Goal: Task Accomplishment & Management: Complete application form

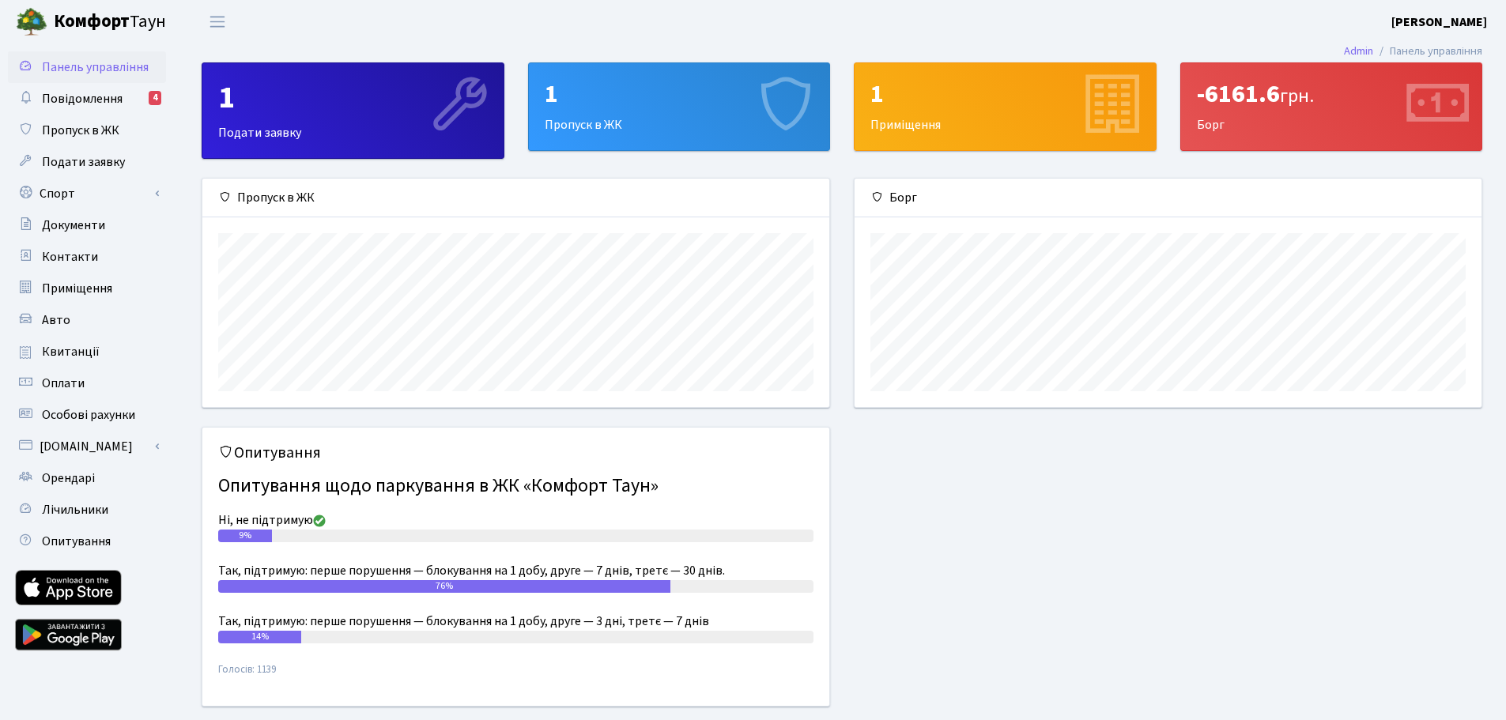
scroll to position [228, 627]
click at [86, 107] on span "Повідомлення" at bounding box center [82, 98] width 81 height 17
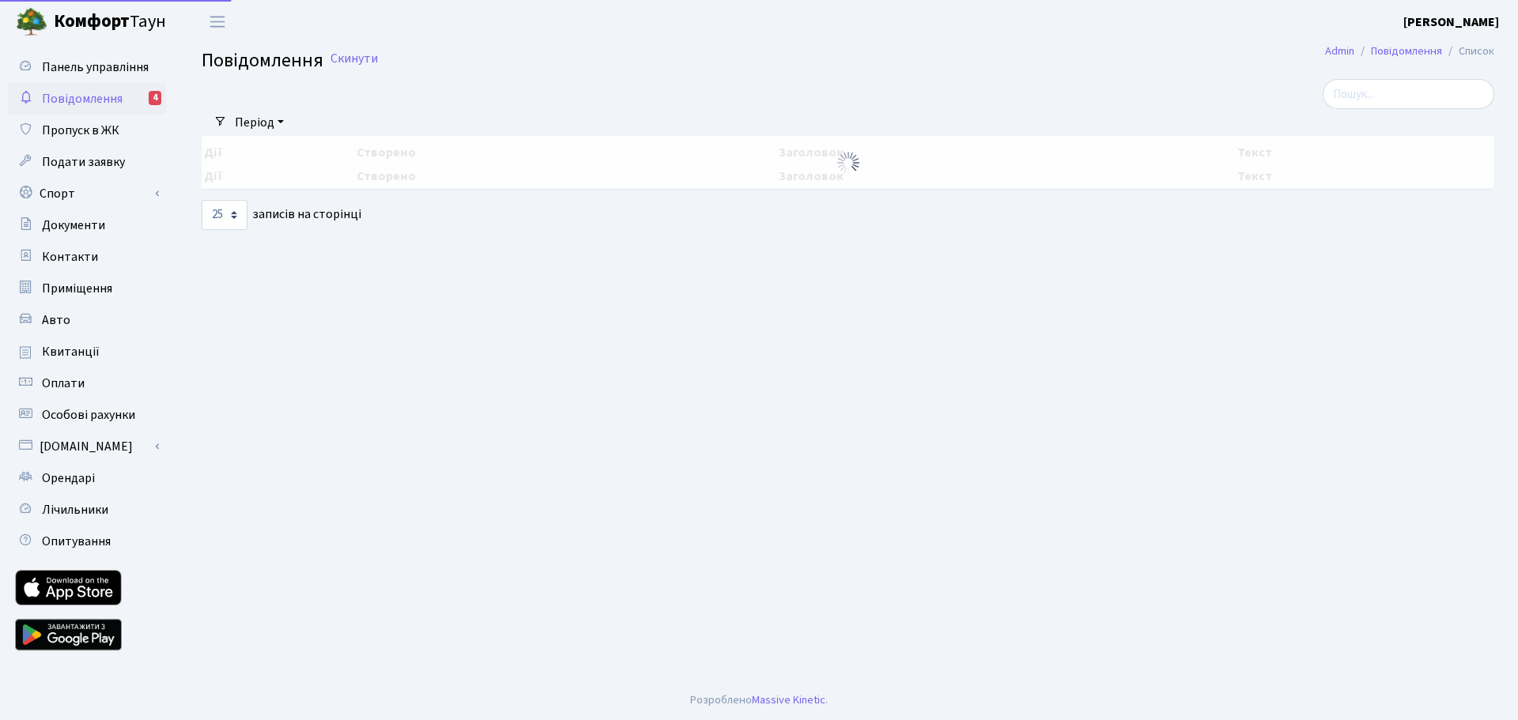
select select "25"
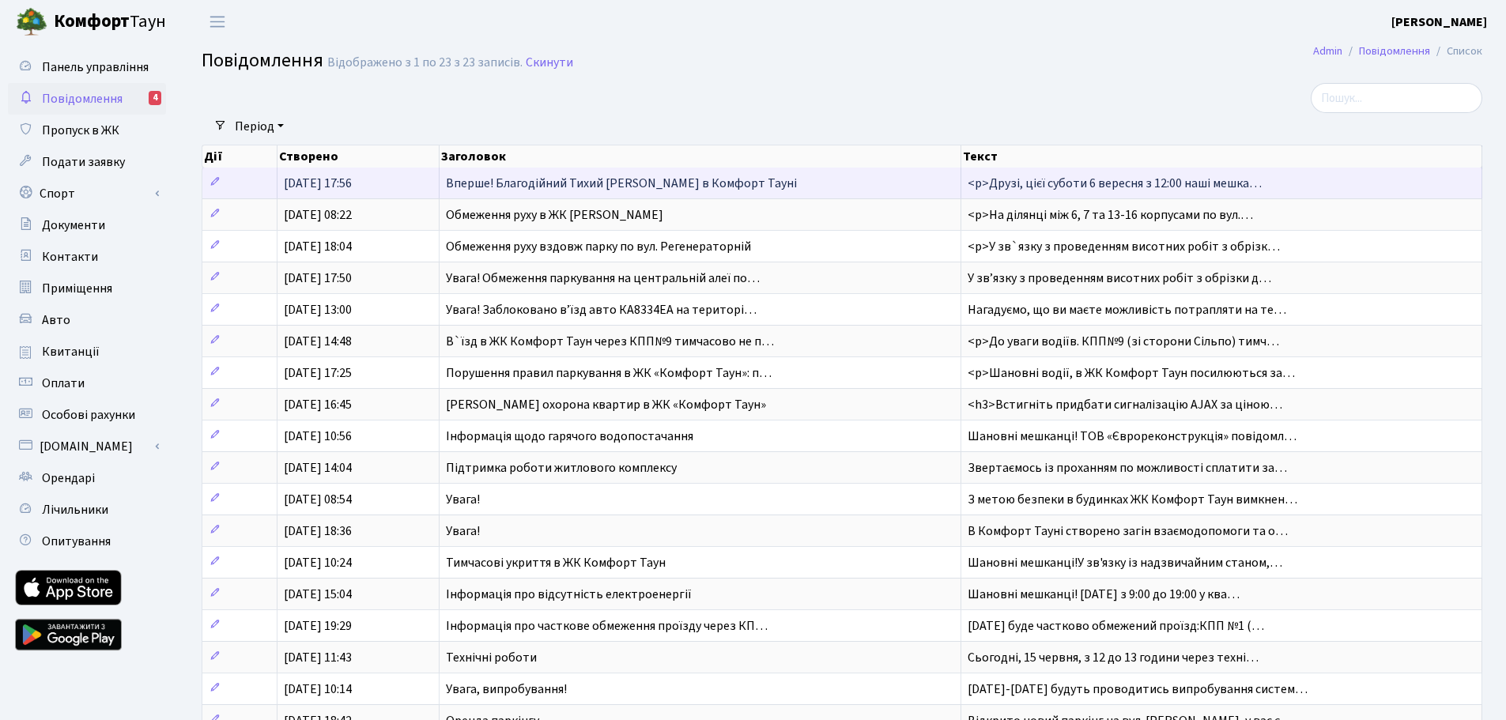
click at [632, 182] on span "Вперше! Благодійний Тихий [PERSON_NAME] в Комфорт Тауні" at bounding box center [621, 183] width 351 height 17
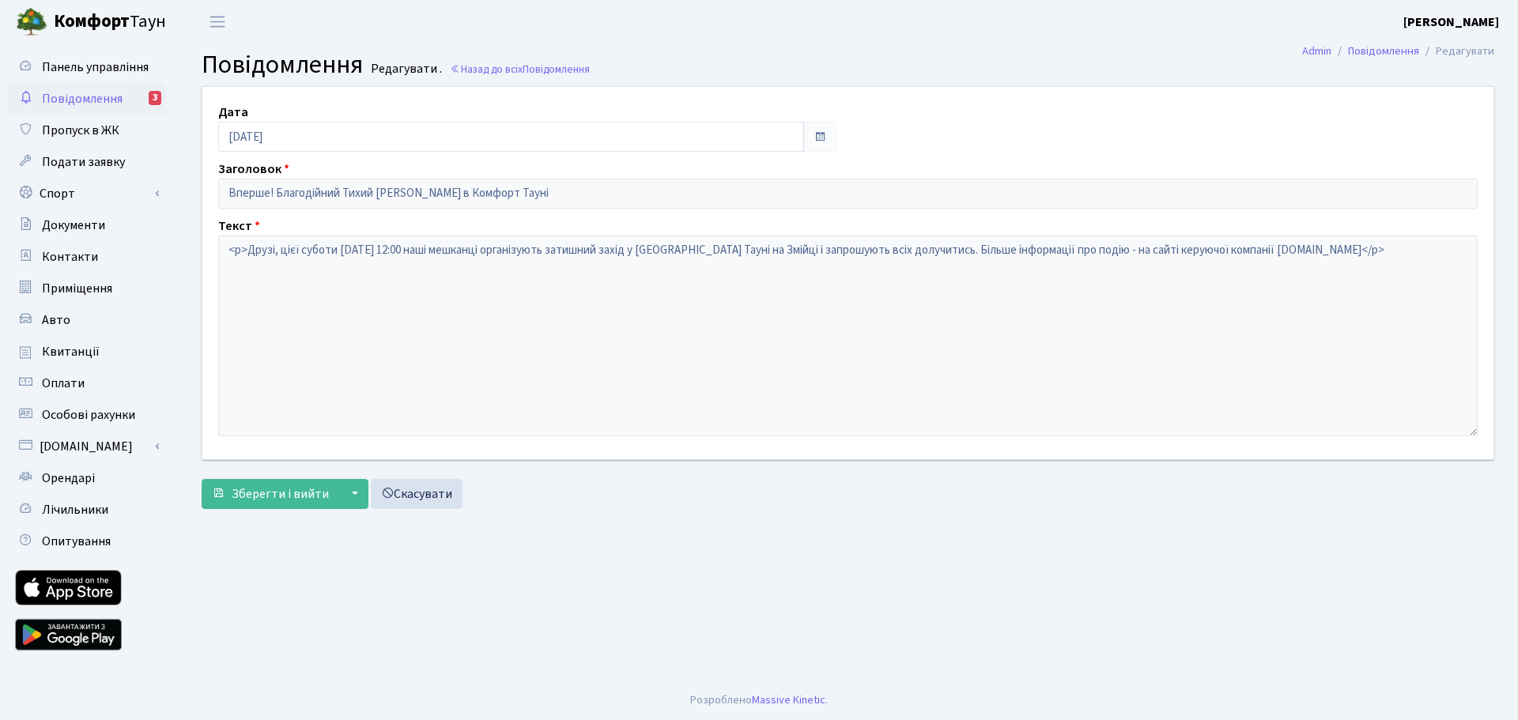
click at [97, 102] on span "Повідомлення" at bounding box center [82, 98] width 81 height 17
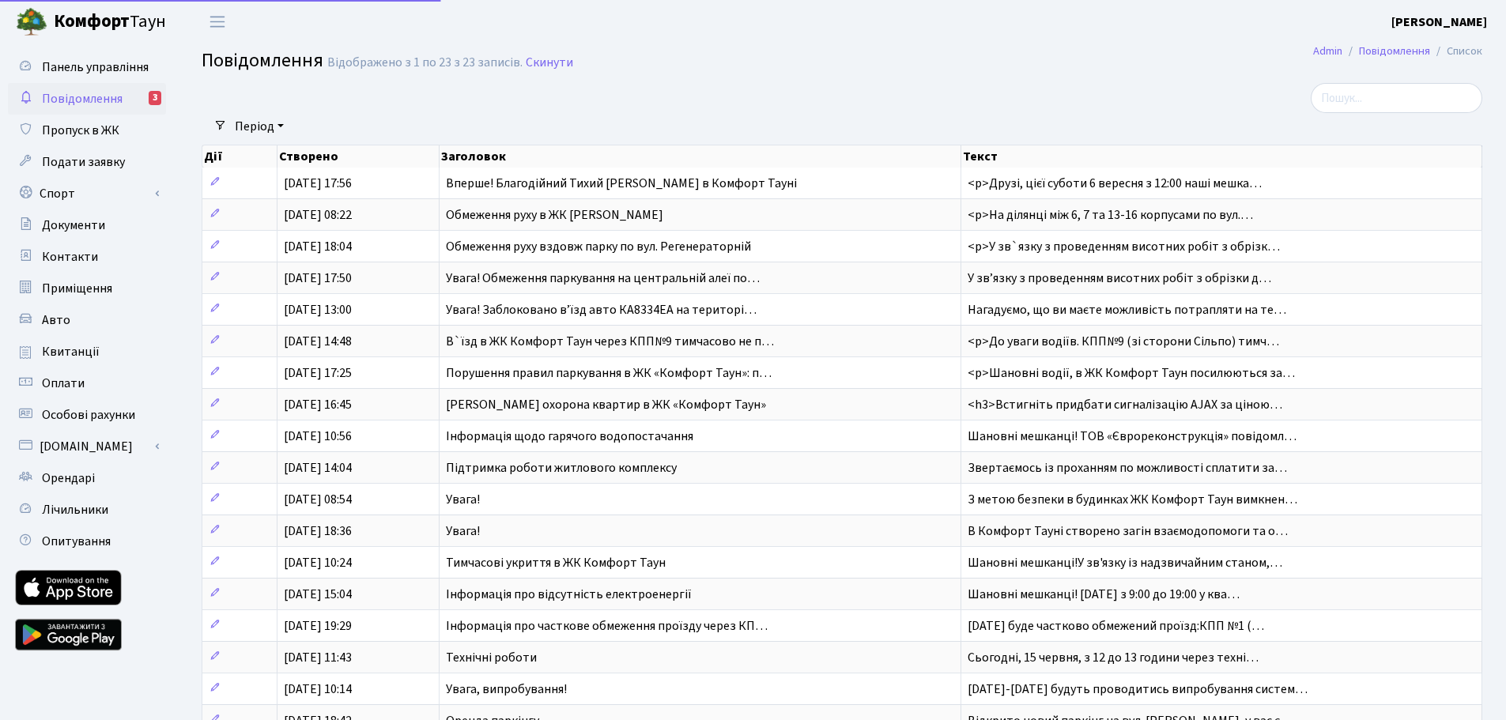
select select "25"
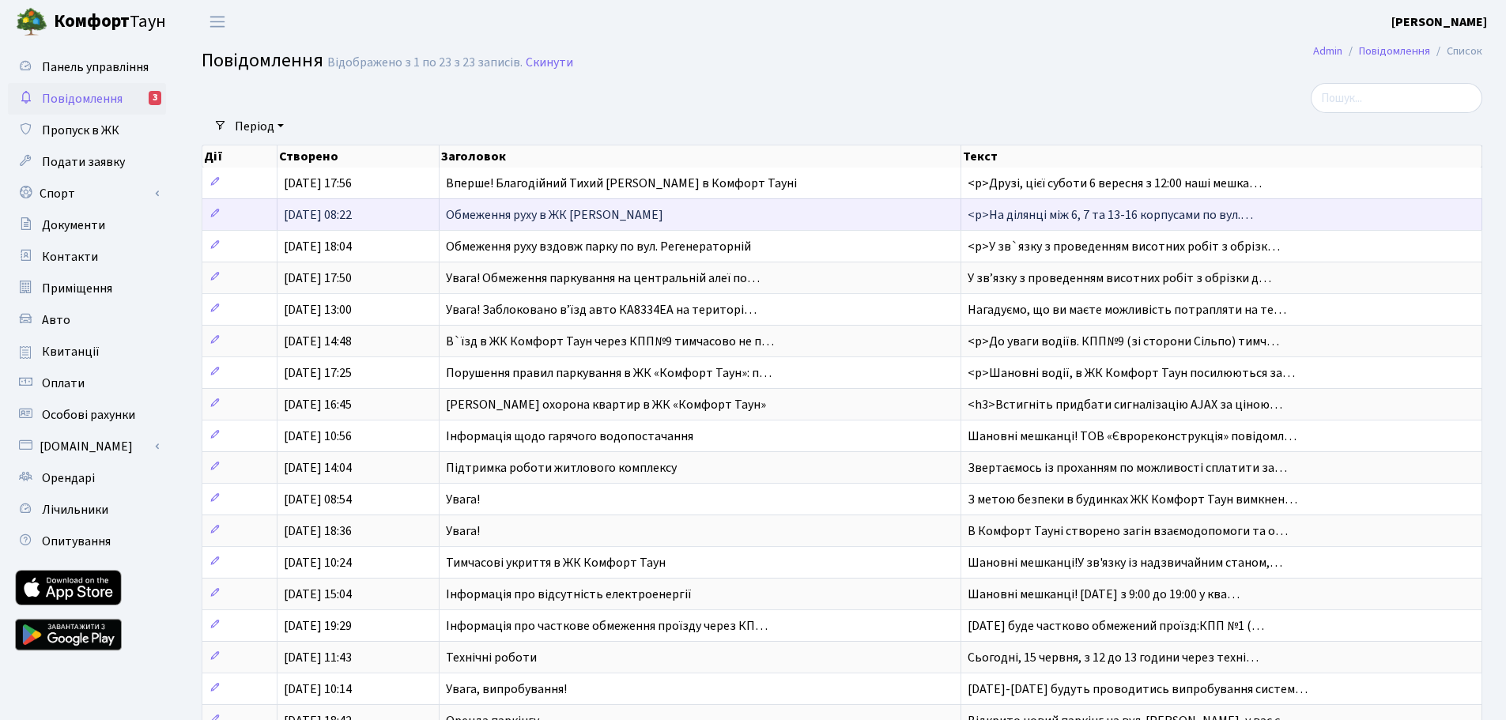
click at [471, 212] on span "Обмеження руху в ЖК Комфорт Таун" at bounding box center [554, 214] width 217 height 17
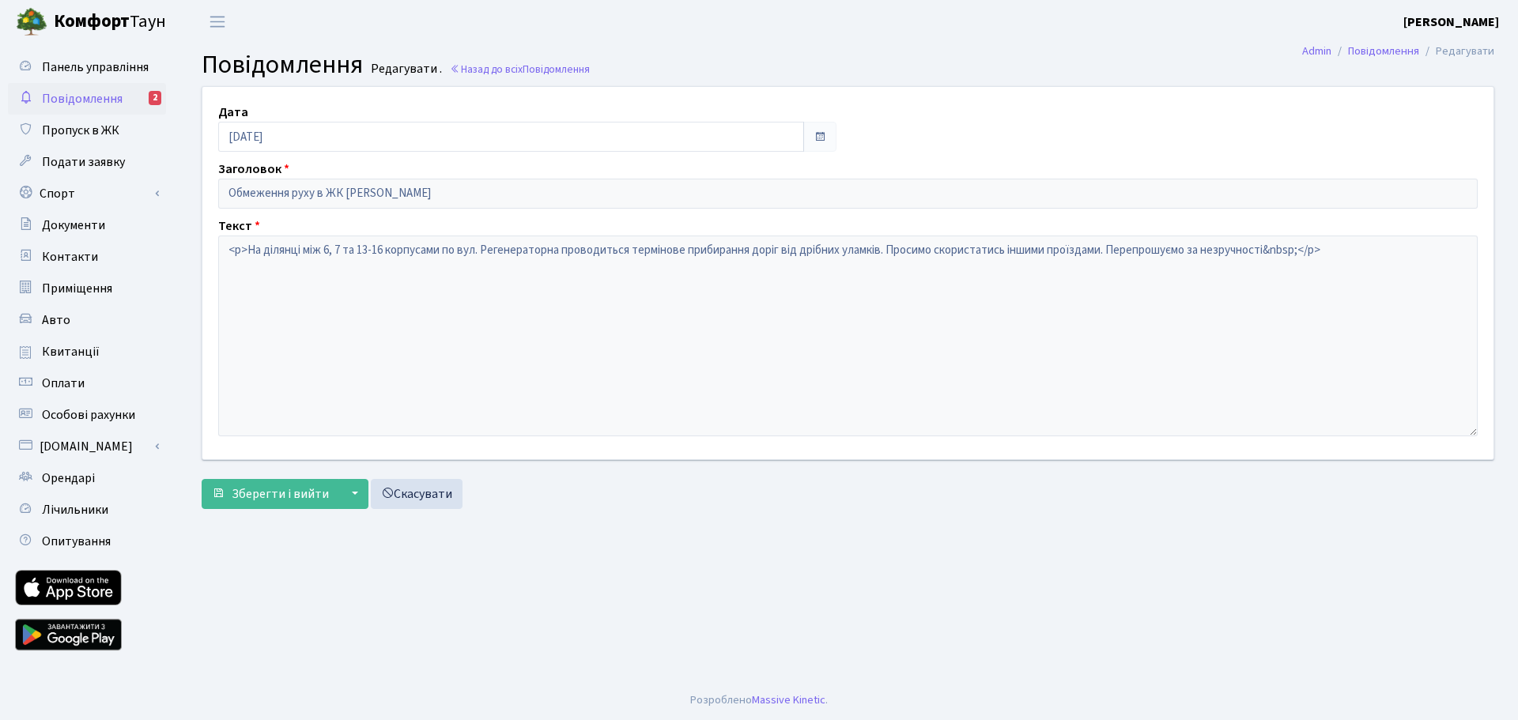
click at [83, 100] on span "Повідомлення" at bounding box center [82, 98] width 81 height 17
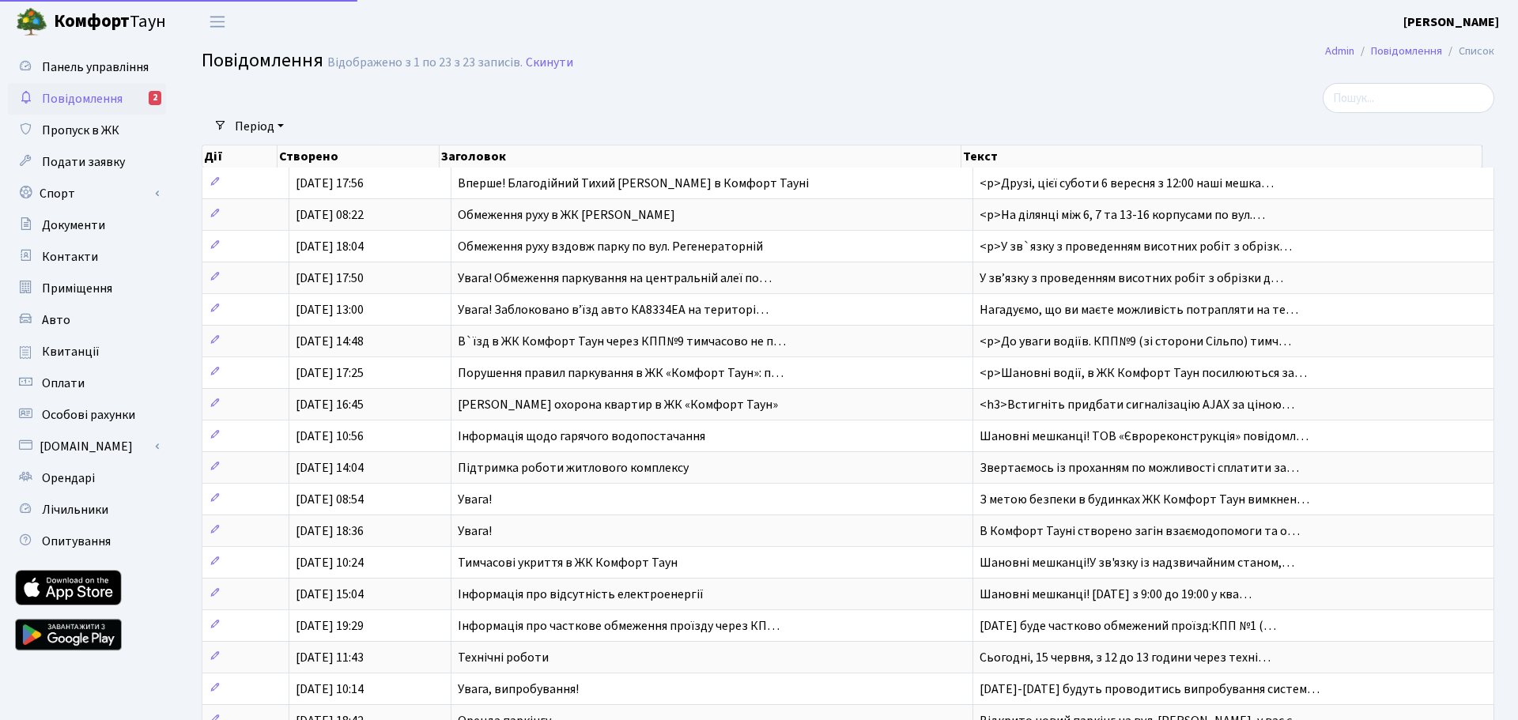
select select "25"
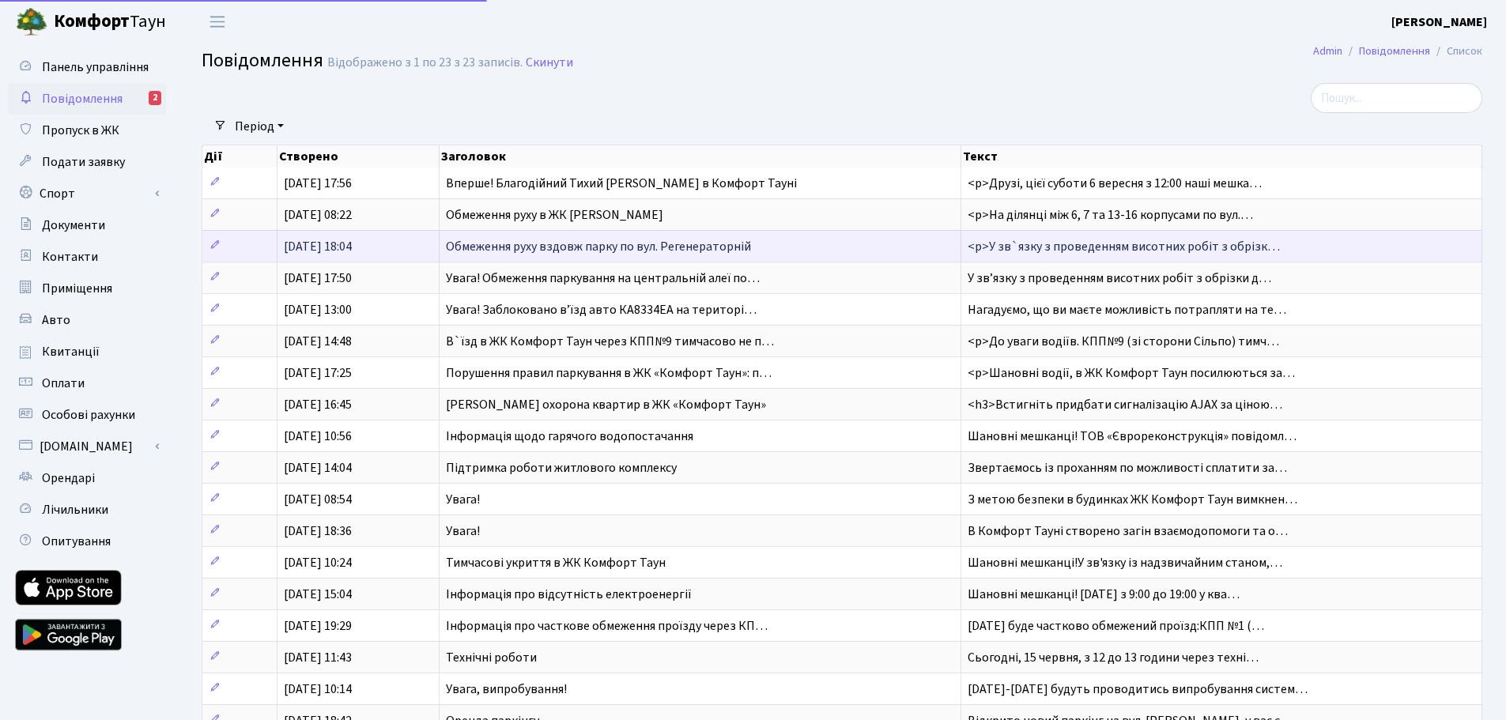
click at [545, 243] on span "Обмеження руху вздовж парку по вул. Регенераторній" at bounding box center [598, 246] width 305 height 17
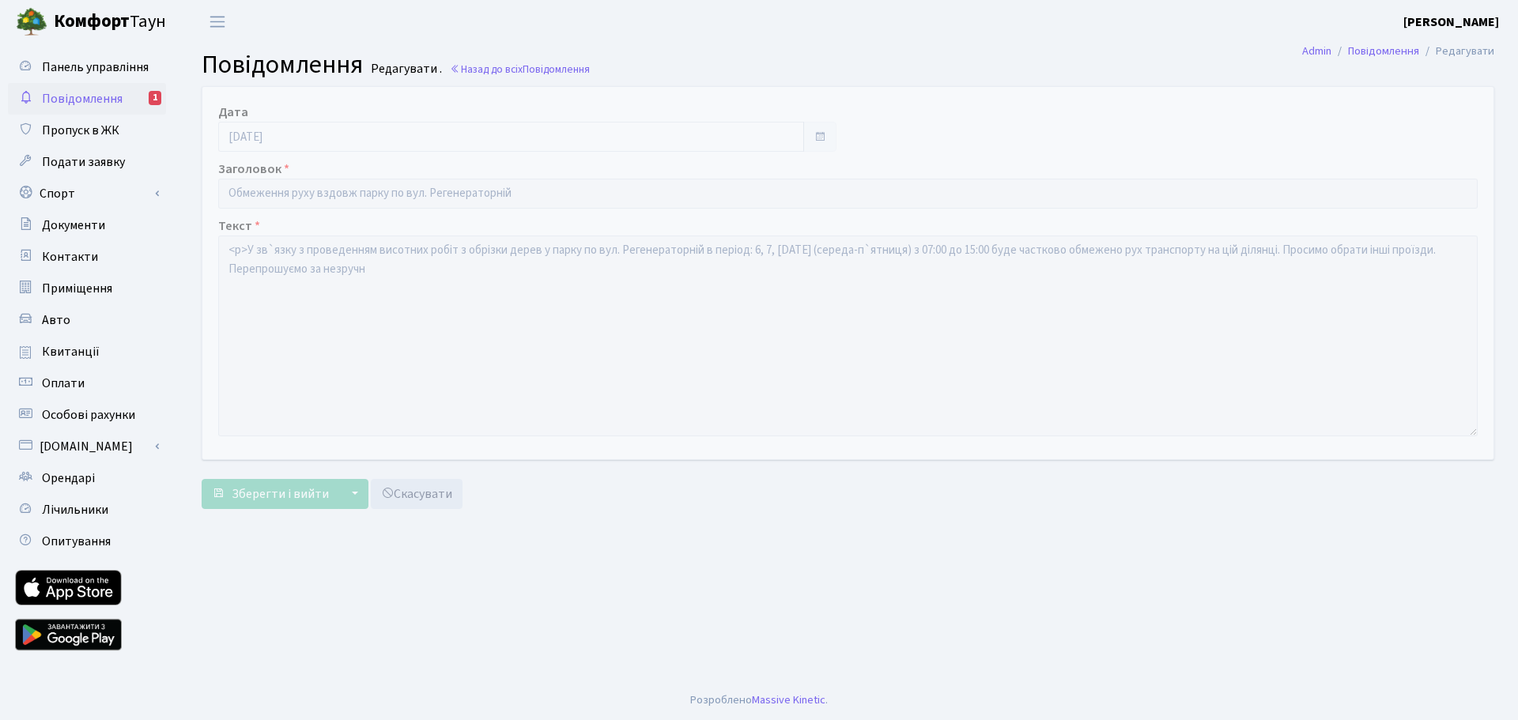
click at [74, 104] on span "Повідомлення" at bounding box center [82, 98] width 81 height 17
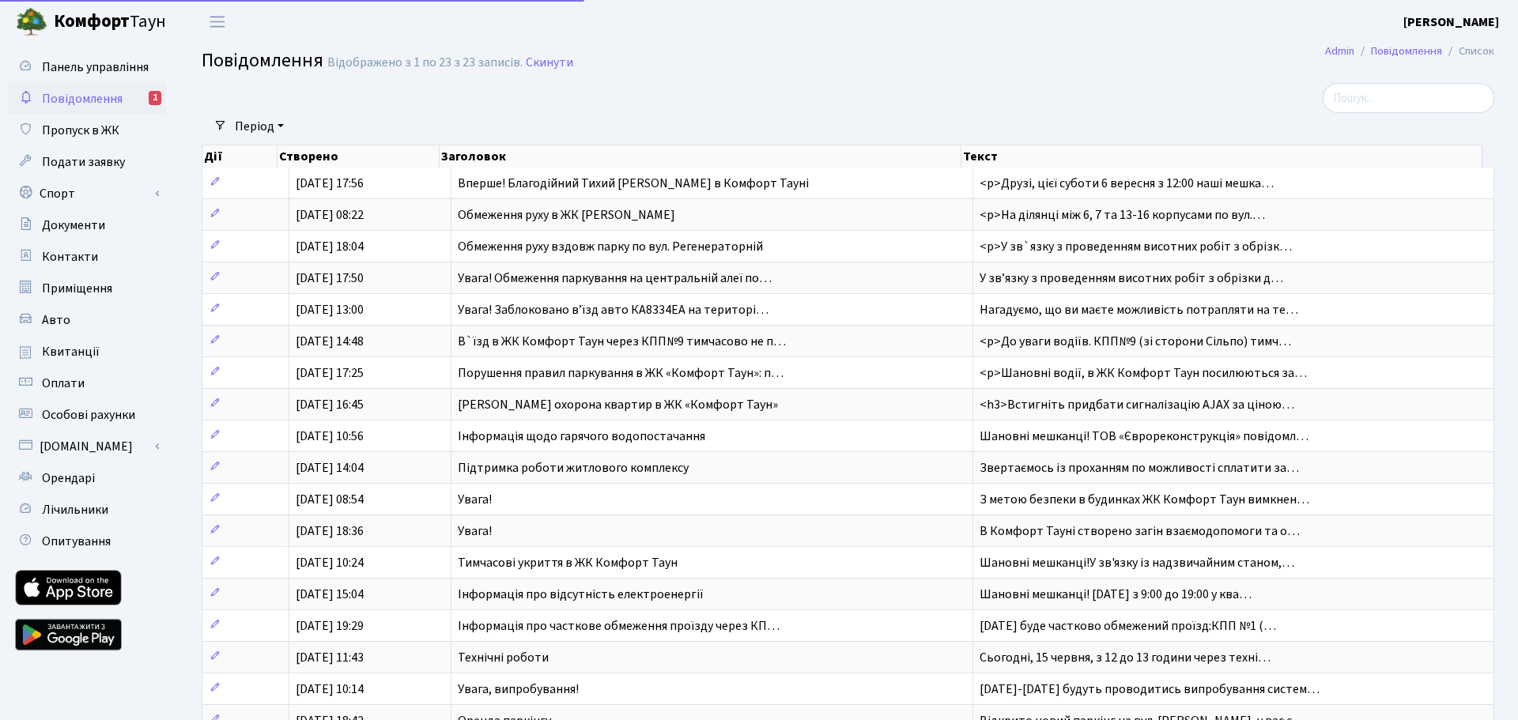
select select "25"
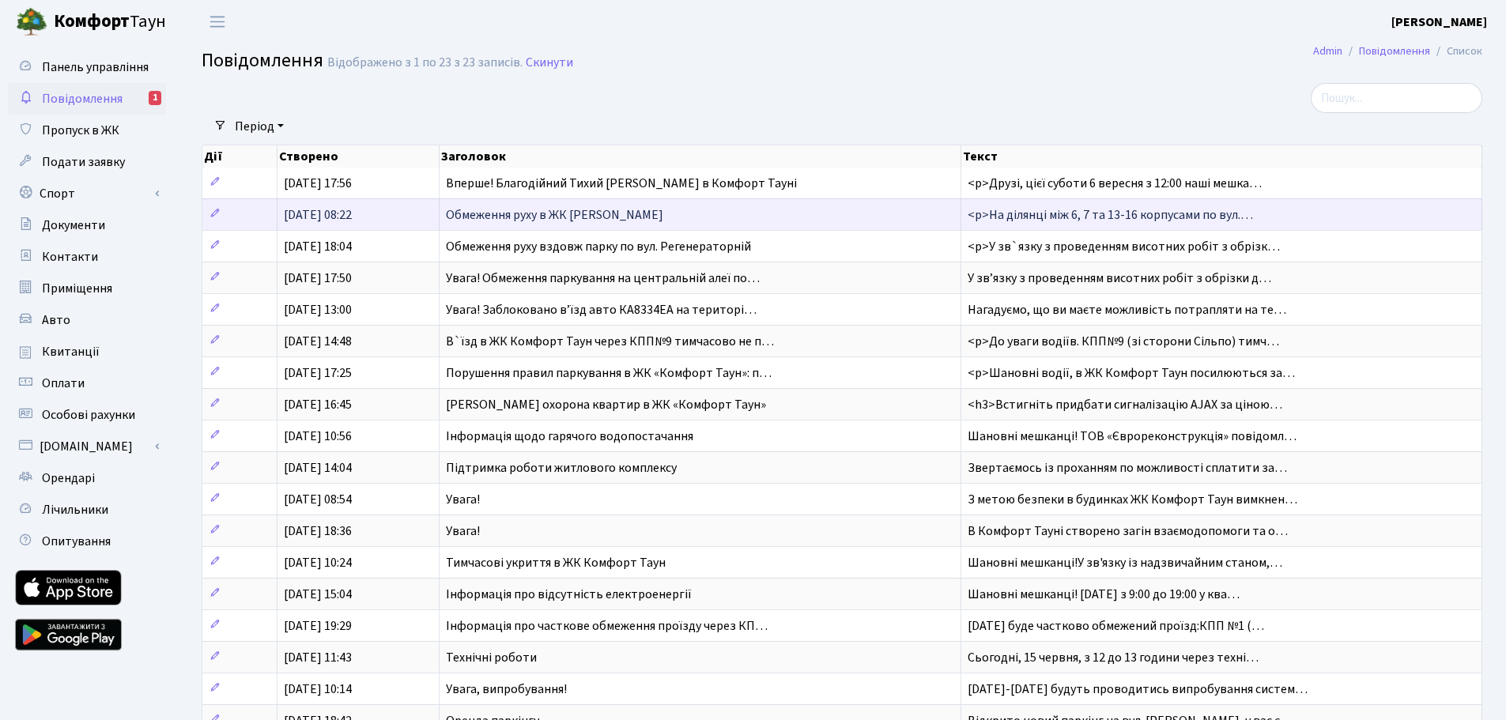
click at [583, 227] on td "Обмеження руху в ЖК [PERSON_NAME]" at bounding box center [700, 214] width 522 height 32
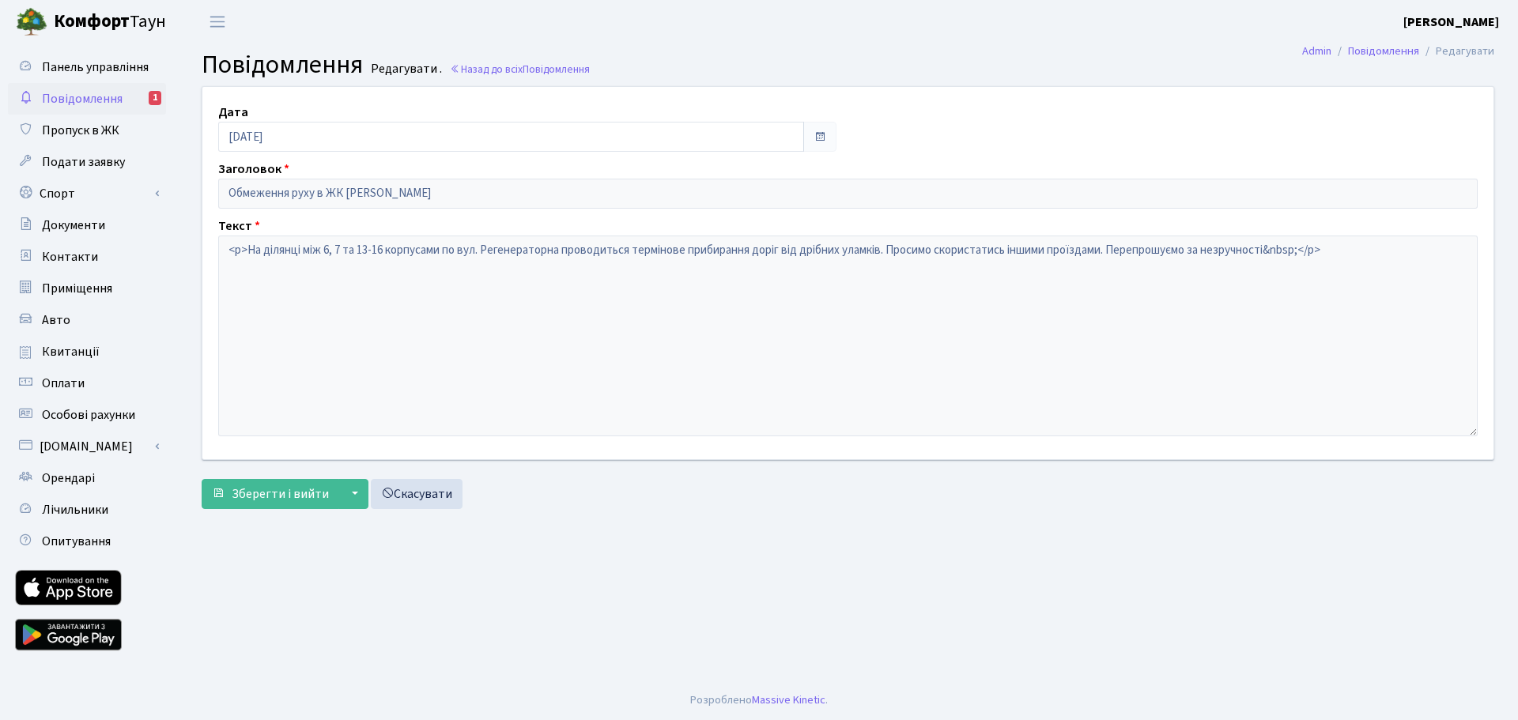
click at [100, 102] on span "Повідомлення" at bounding box center [82, 98] width 81 height 17
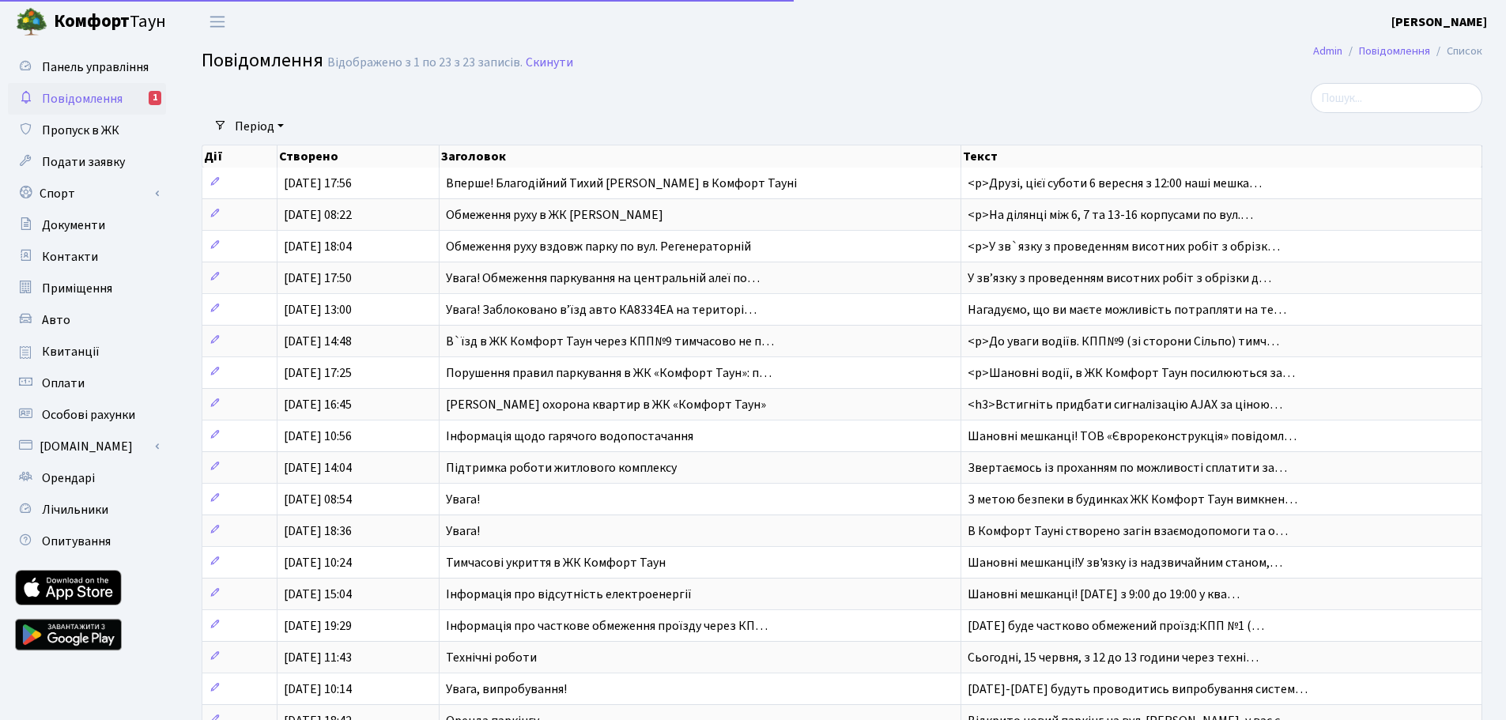
select select "25"
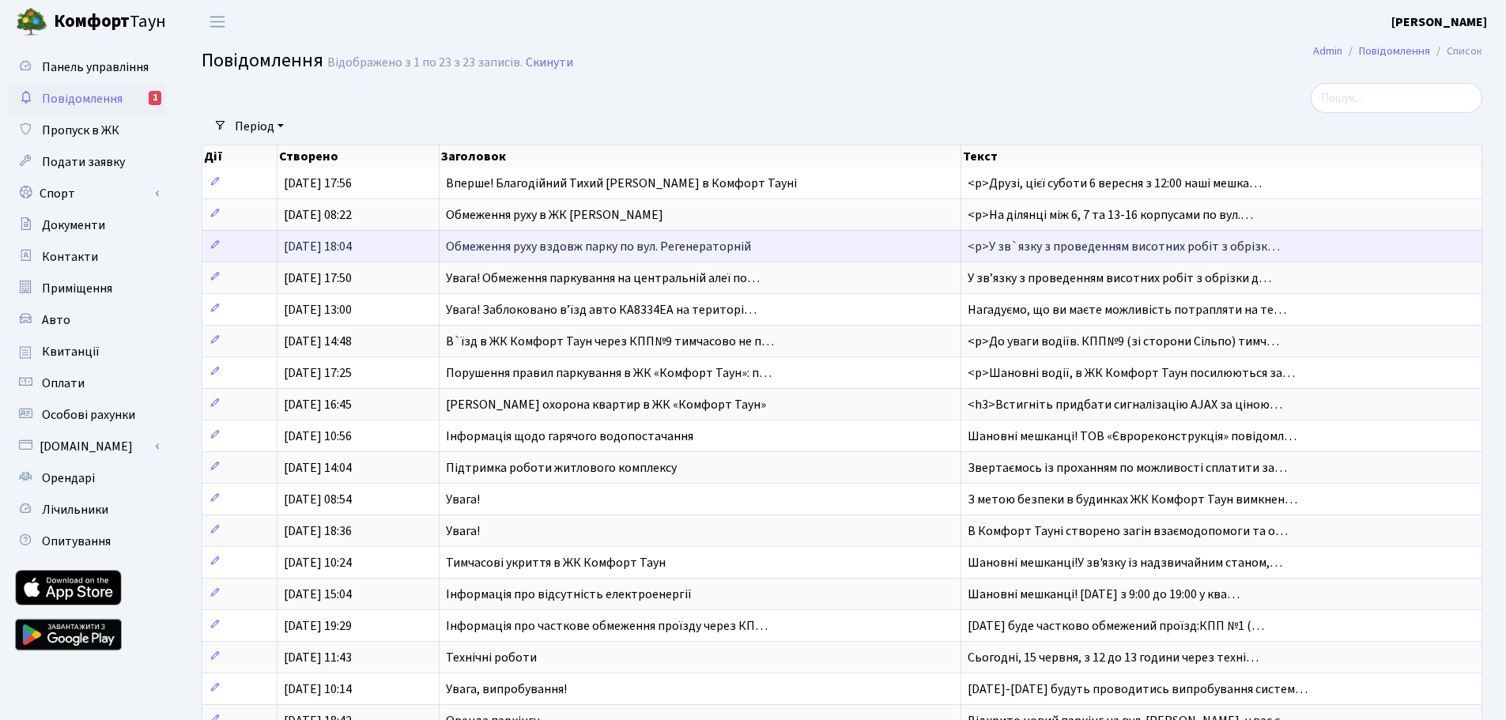
click at [509, 253] on span "Обмеження руху вздовж парку по вул. Регенераторній" at bounding box center [598, 246] width 305 height 17
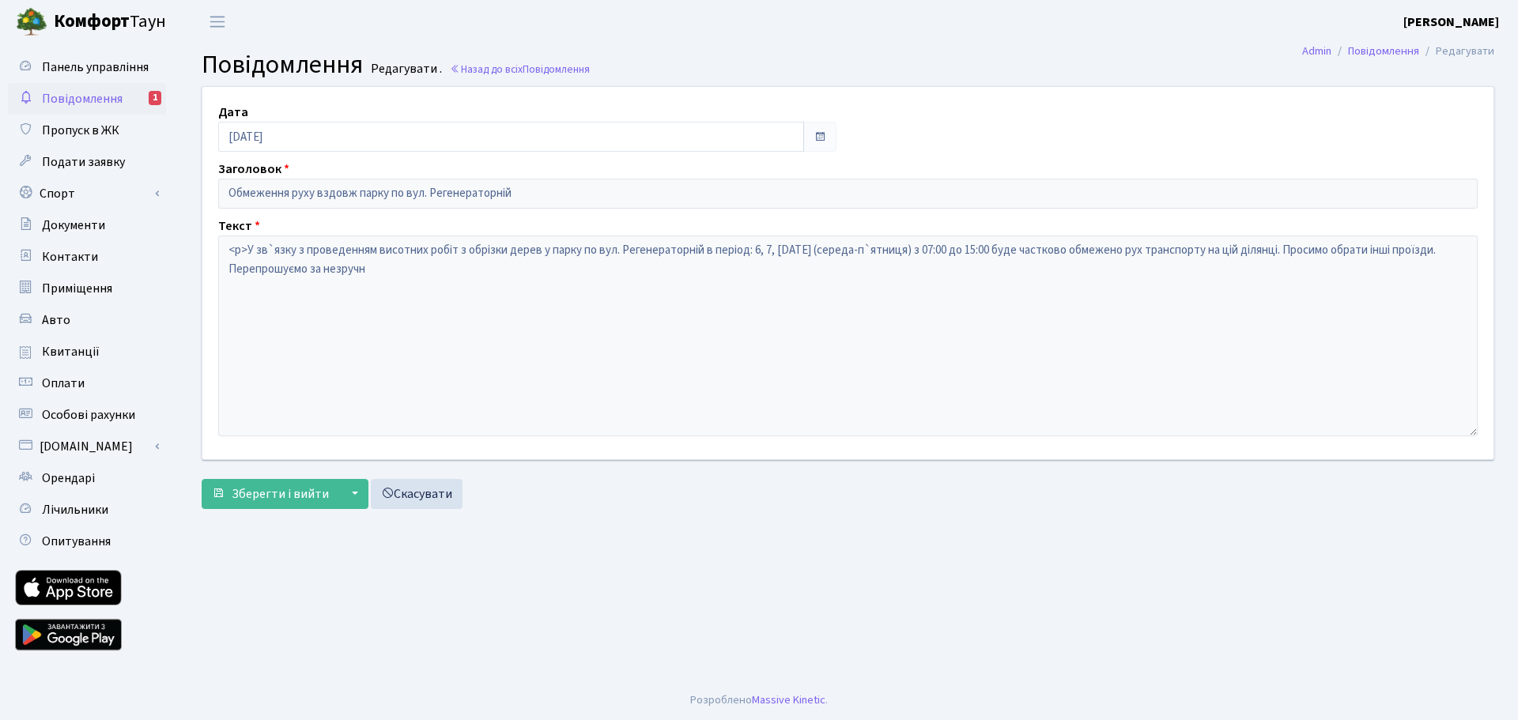
click at [93, 98] on span "Повідомлення" at bounding box center [82, 98] width 81 height 17
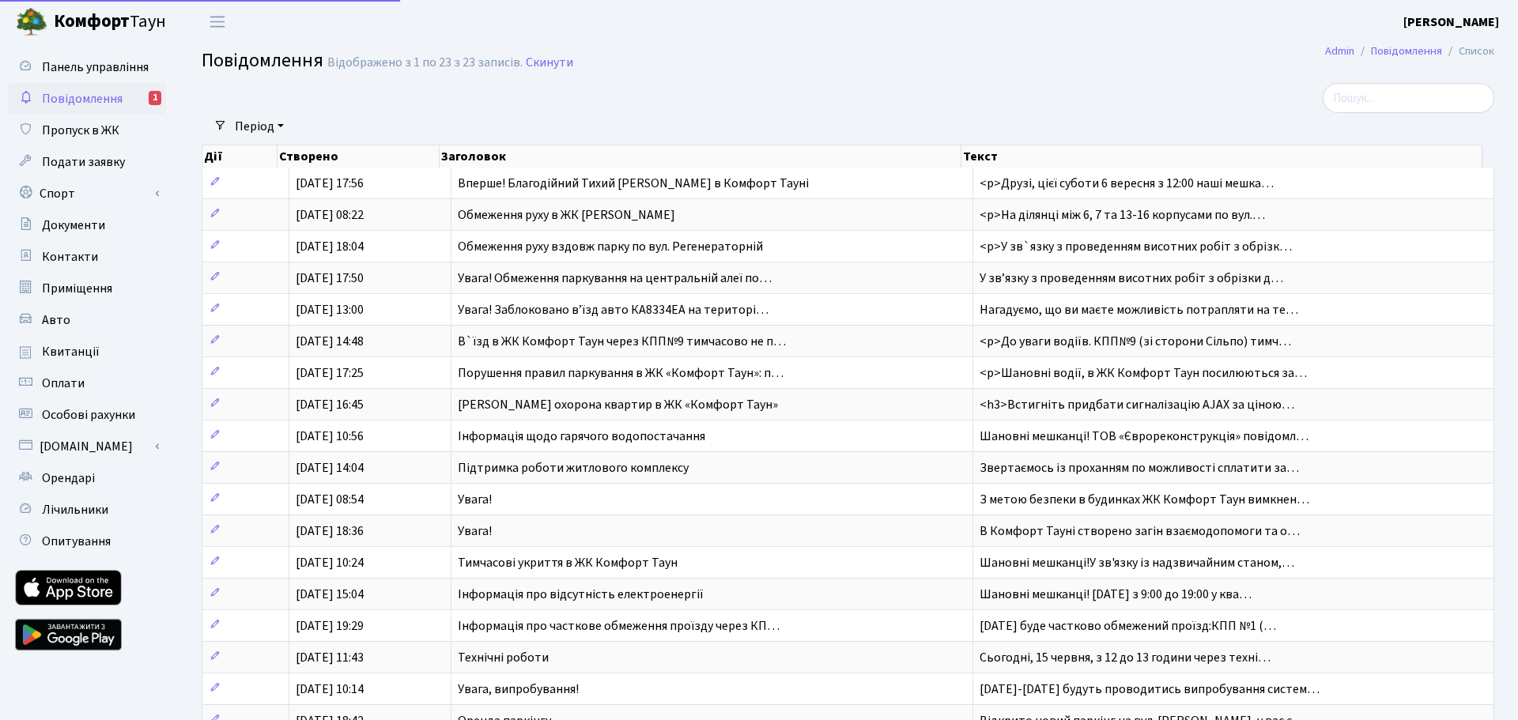
select select "25"
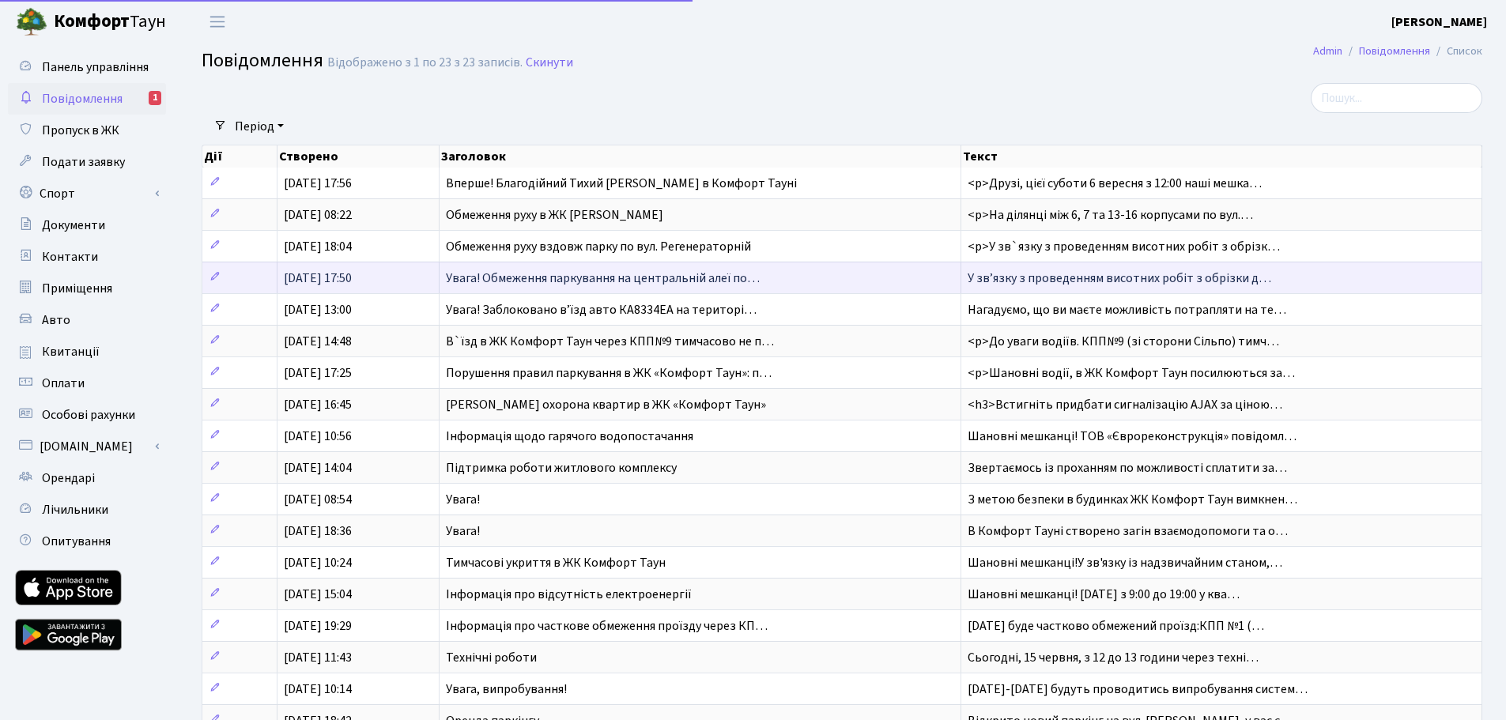
click at [535, 281] on span "Увага! Обмеження паркування на центральній алеї по…" at bounding box center [603, 278] width 314 height 17
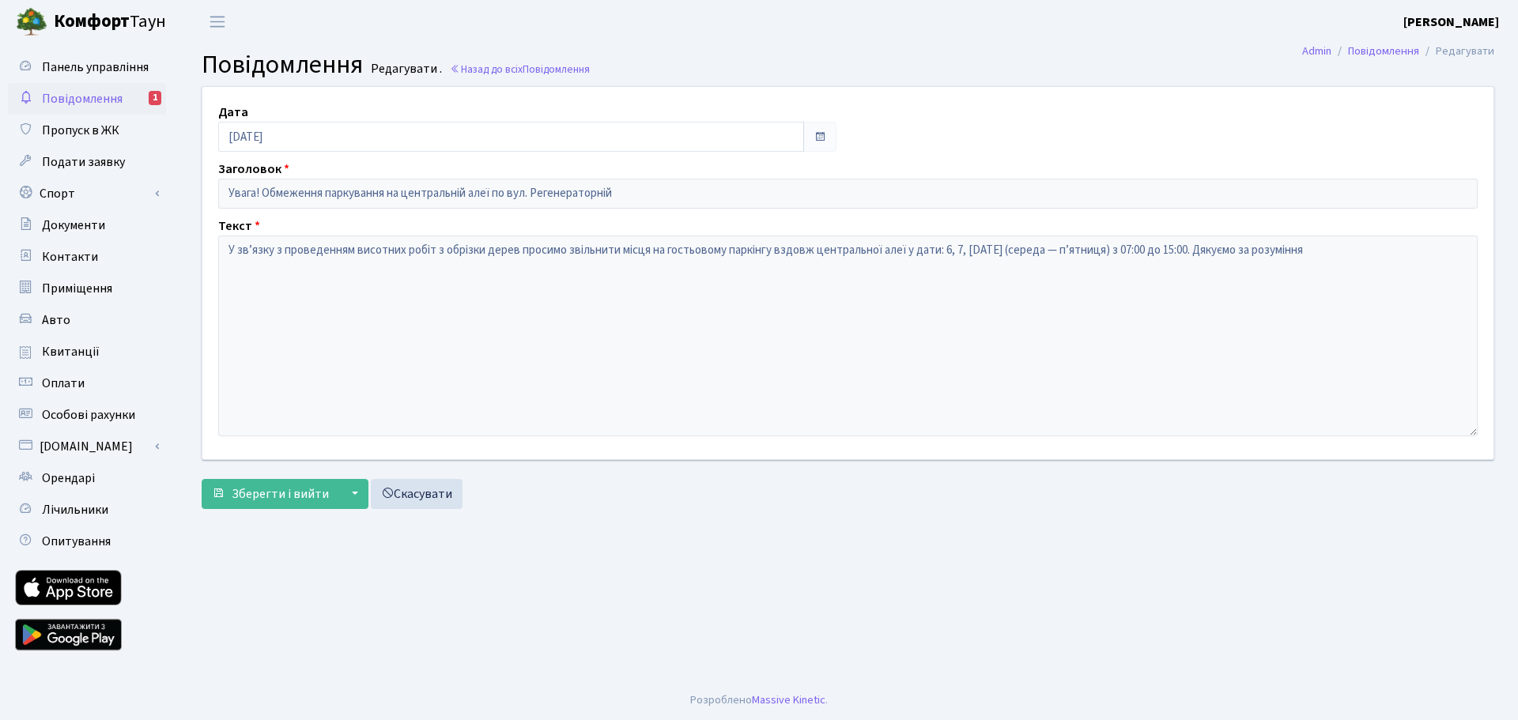
click at [96, 104] on span "Повідомлення" at bounding box center [82, 98] width 81 height 17
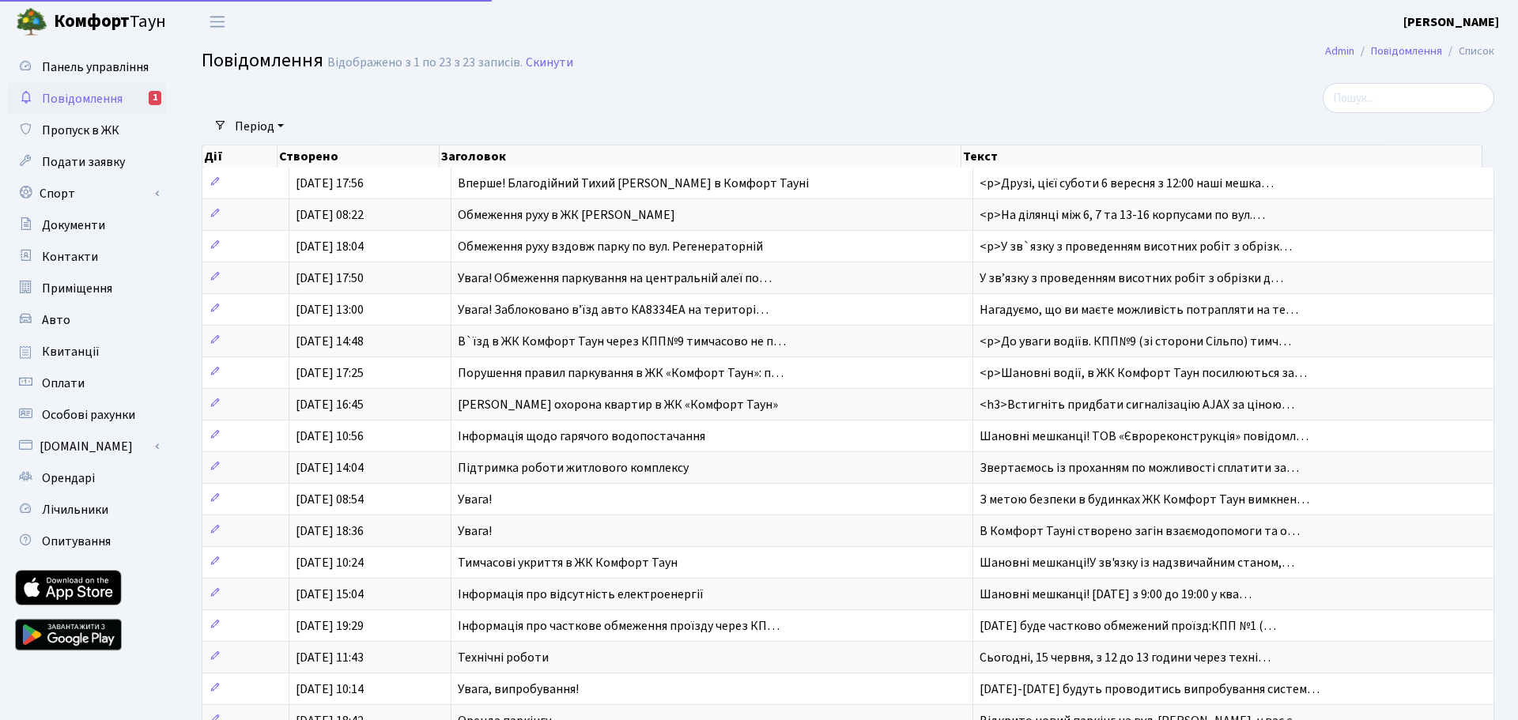
select select "25"
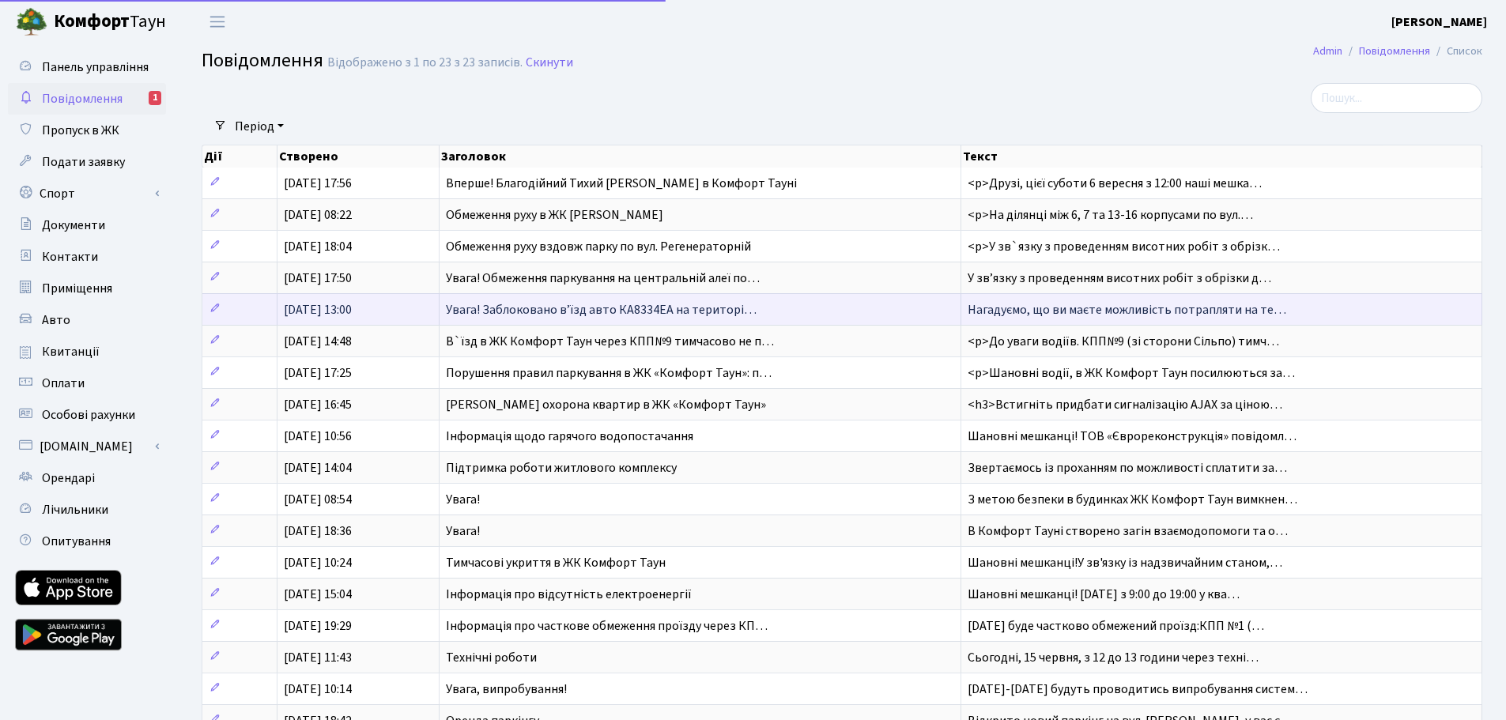
click at [479, 307] on span "Увага! Заблоковано вʼїзд авто КА8334ЕА на територі…" at bounding box center [601, 309] width 311 height 17
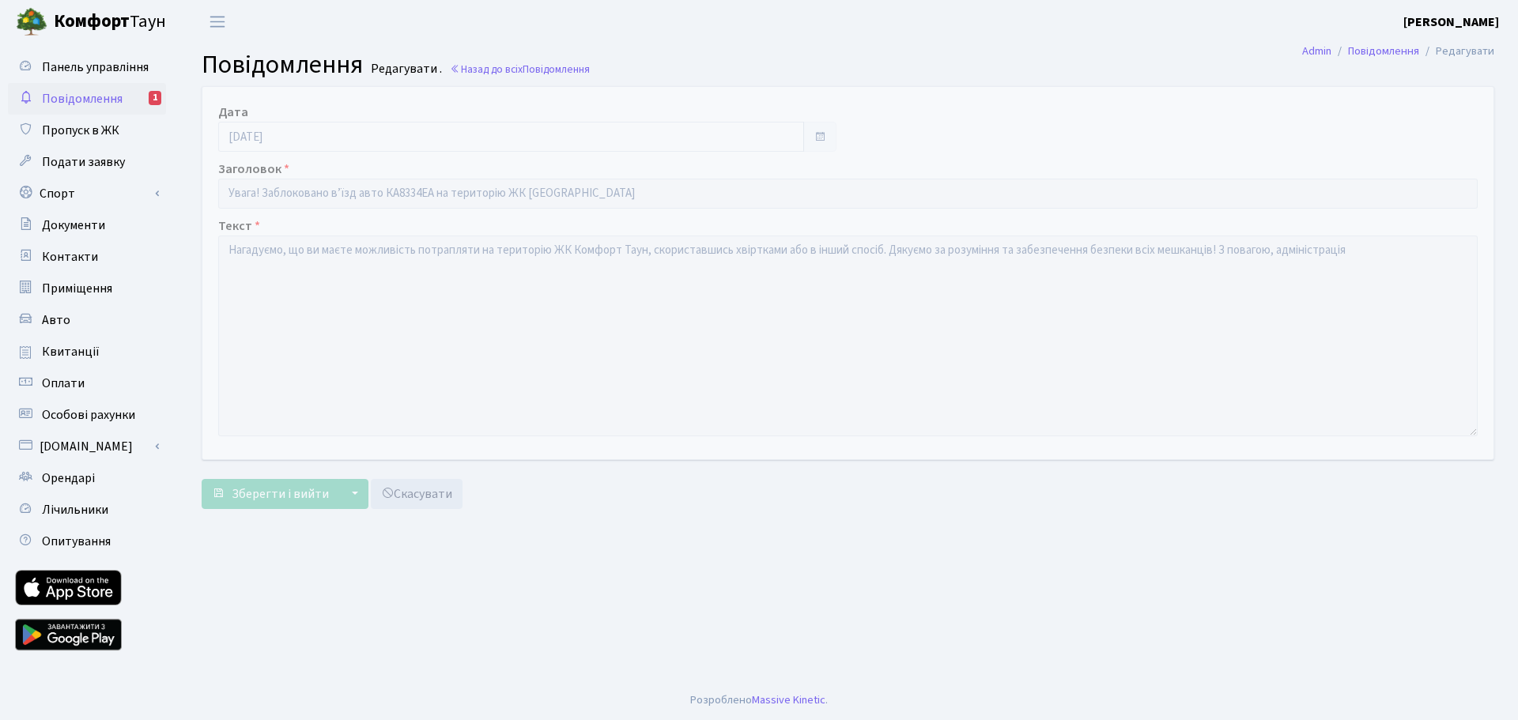
click at [105, 93] on span "Повідомлення" at bounding box center [82, 98] width 81 height 17
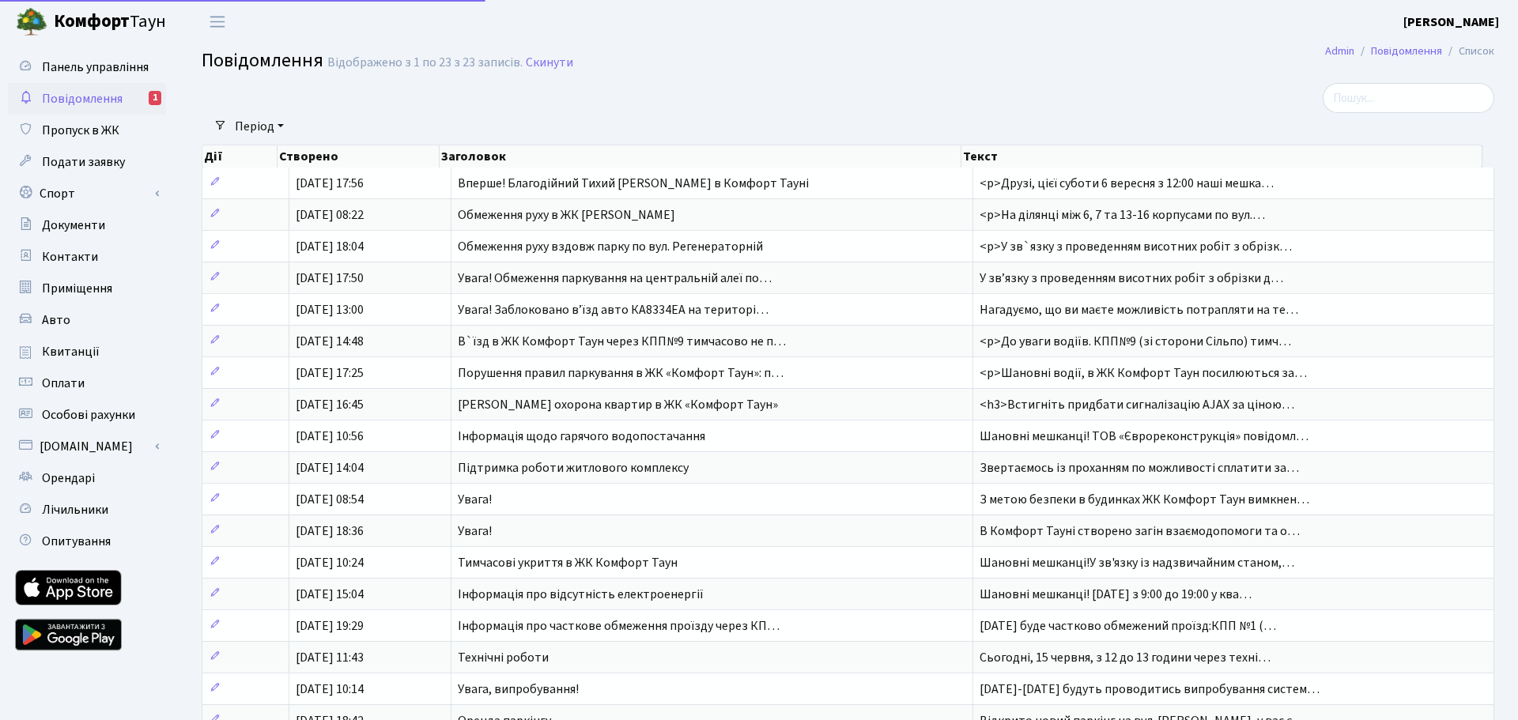
select select "25"
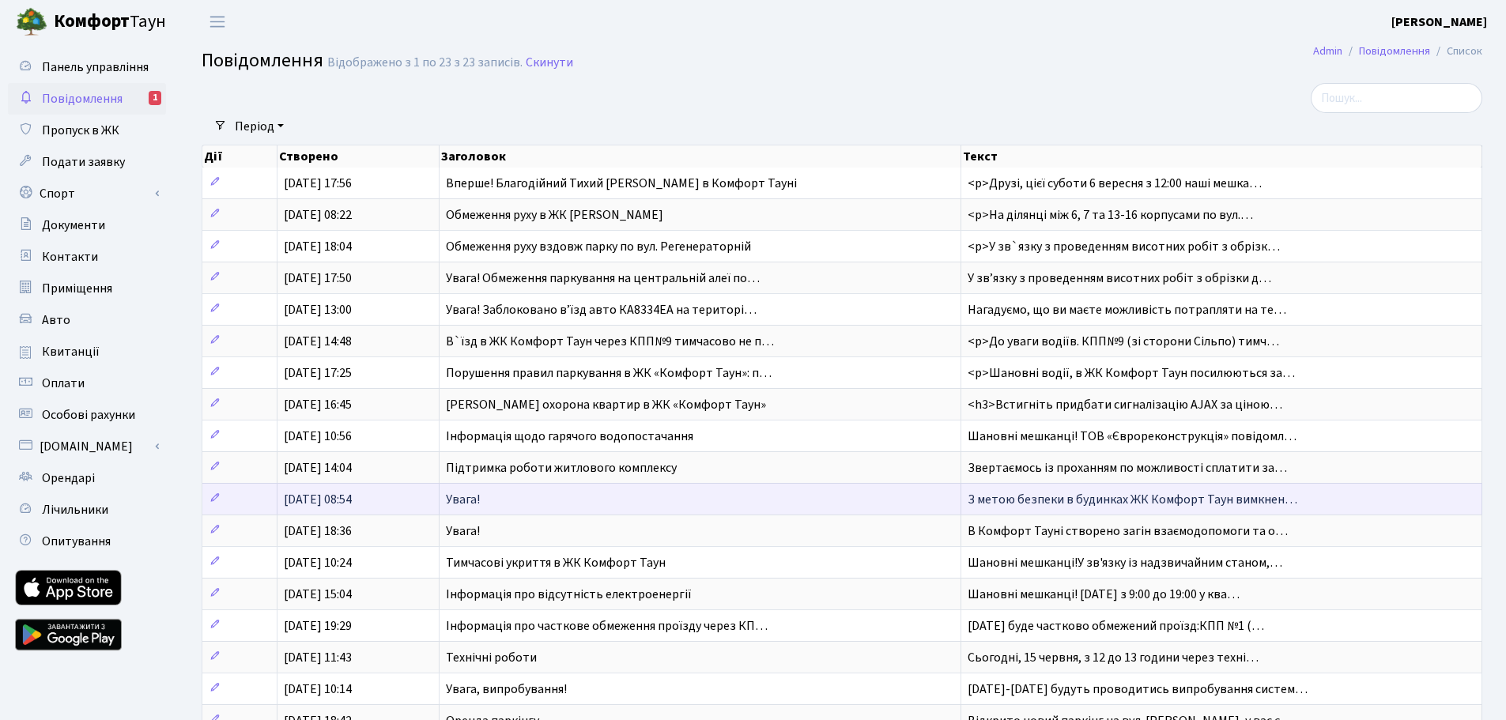
click at [489, 487] on td "Увага!" at bounding box center [700, 499] width 522 height 32
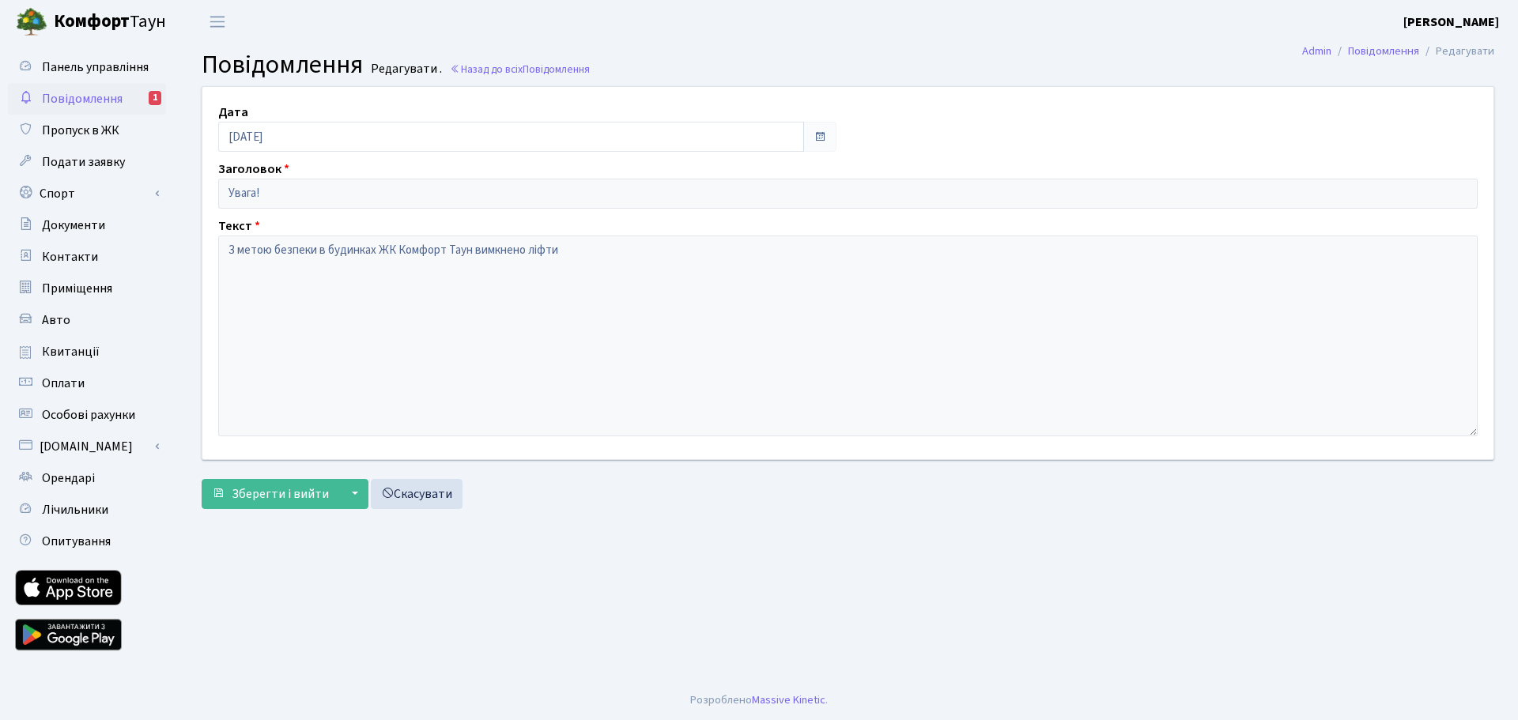
click at [73, 101] on span "Повідомлення" at bounding box center [82, 98] width 81 height 17
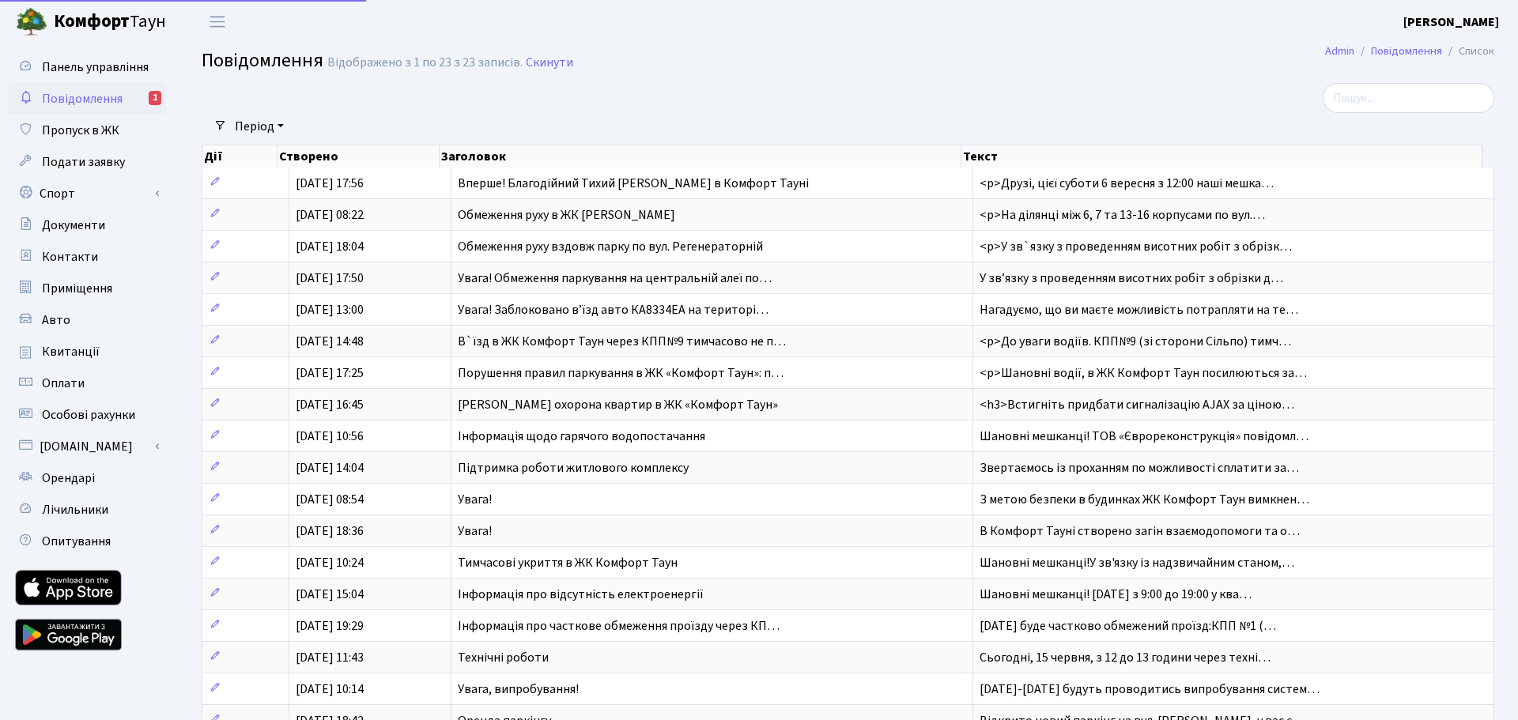
select select "25"
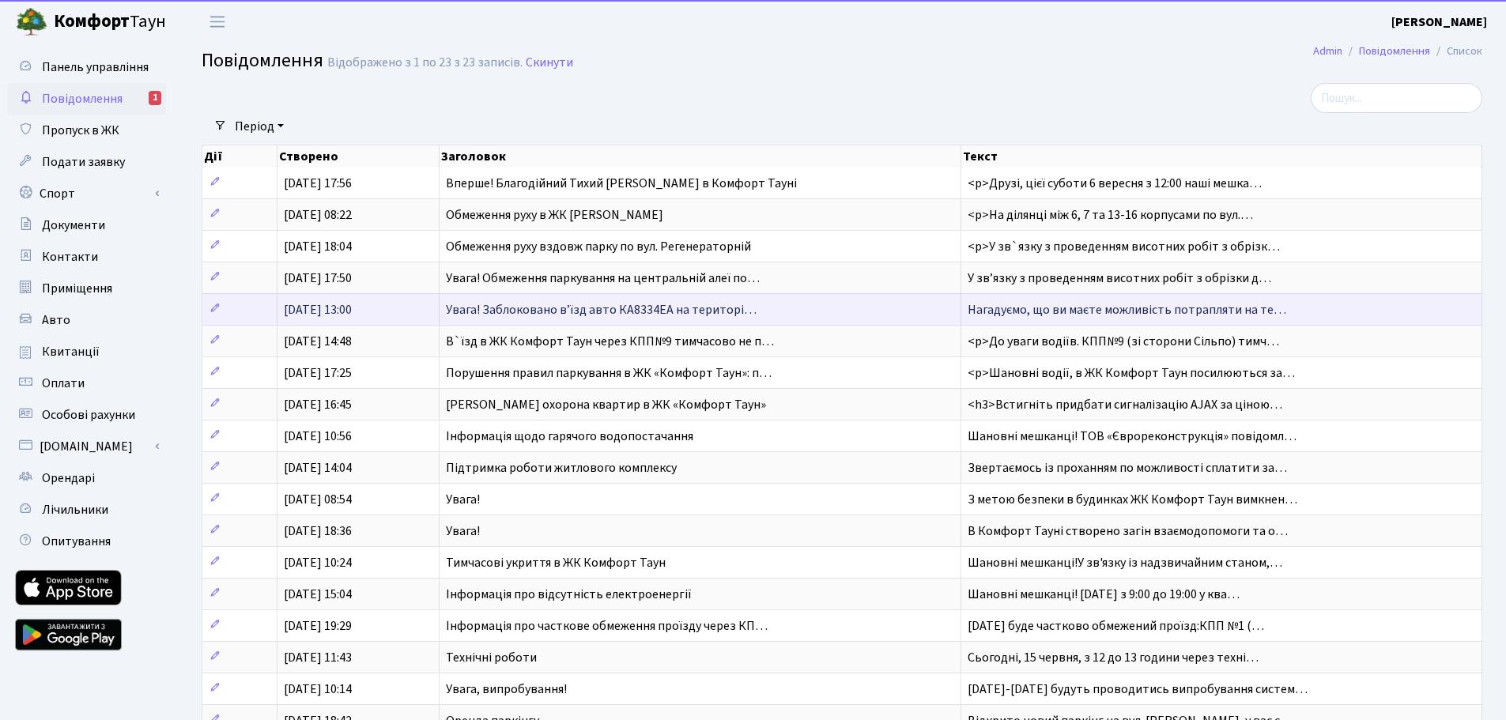
click at [982, 296] on td "Нагадуємо, що ви маєте можливість потрапляти на те…" at bounding box center [1221, 309] width 521 height 32
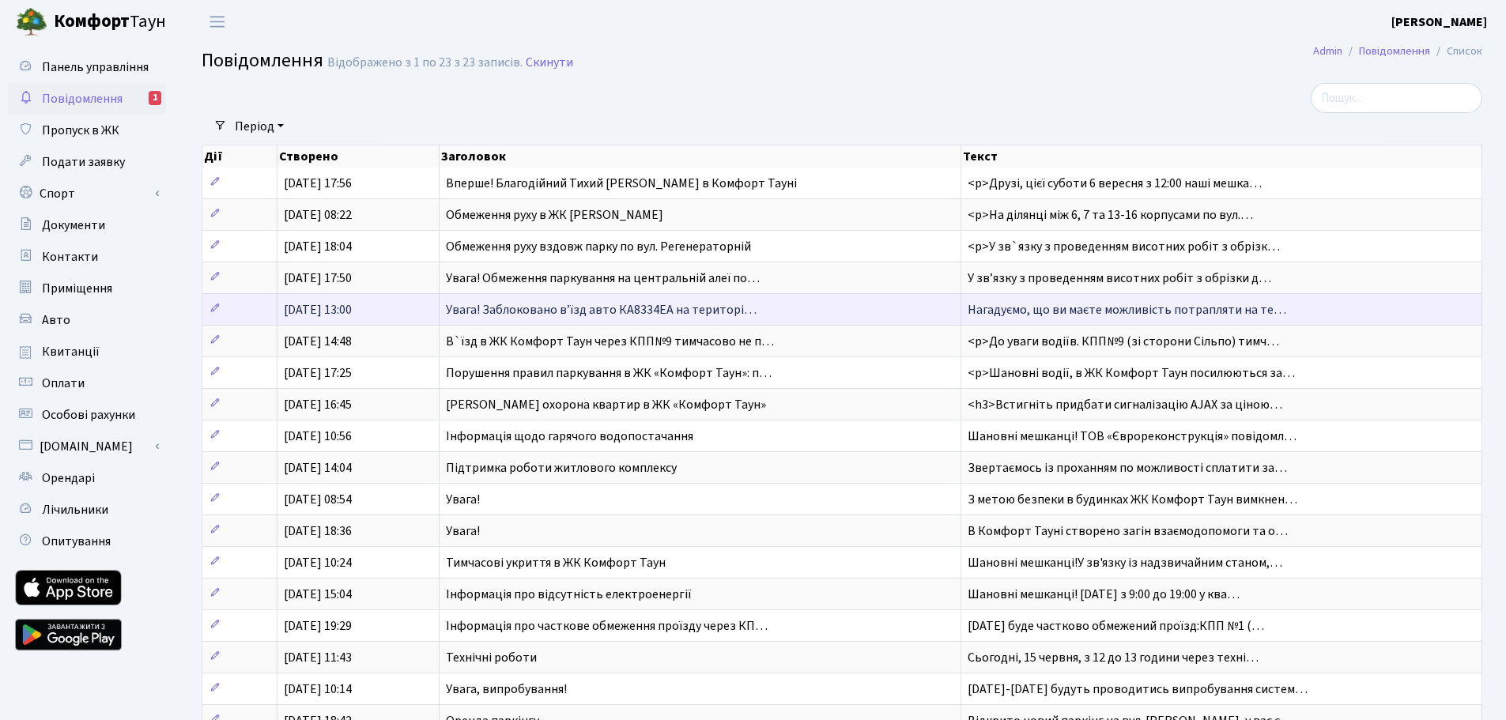
click at [276, 317] on td at bounding box center [239, 309] width 75 height 32
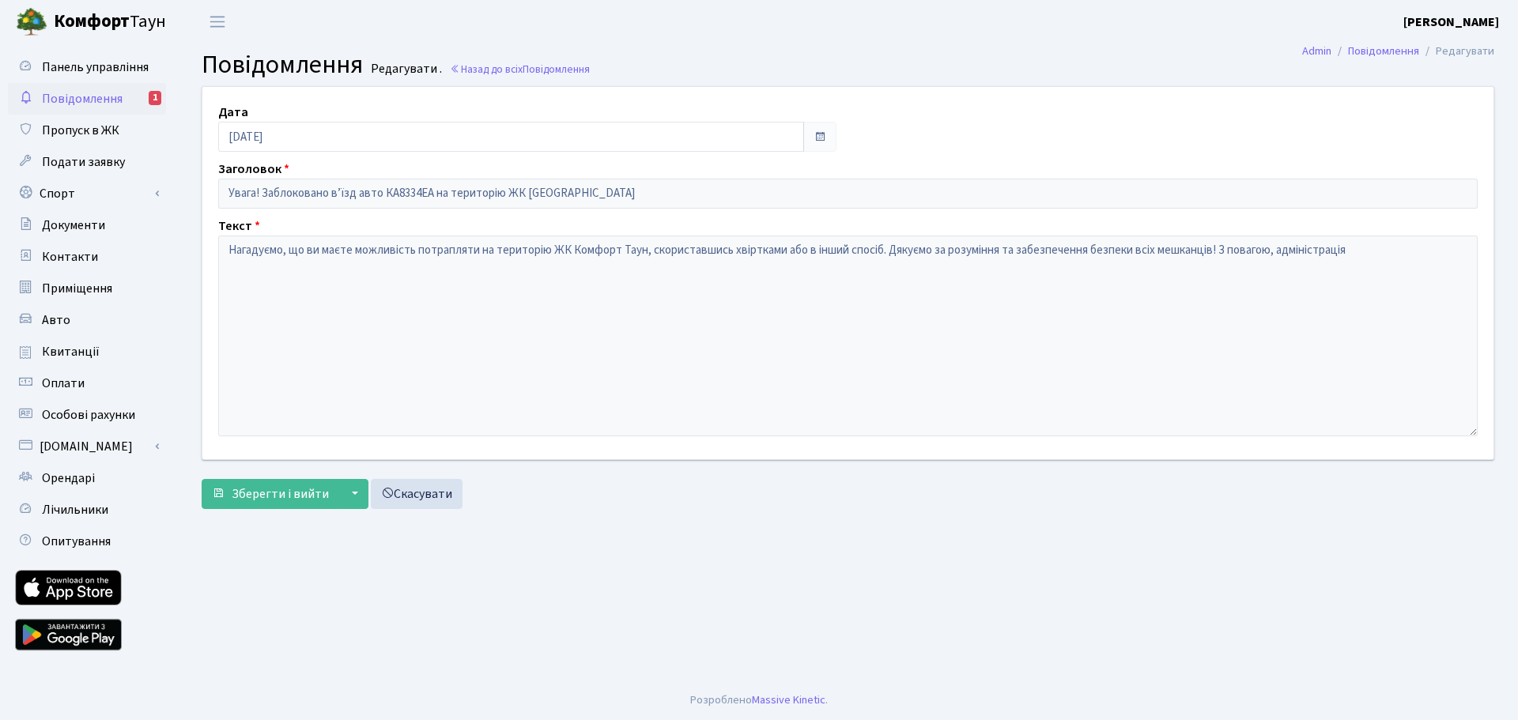
click at [127, 107] on link "Повідомлення 1" at bounding box center [87, 99] width 158 height 32
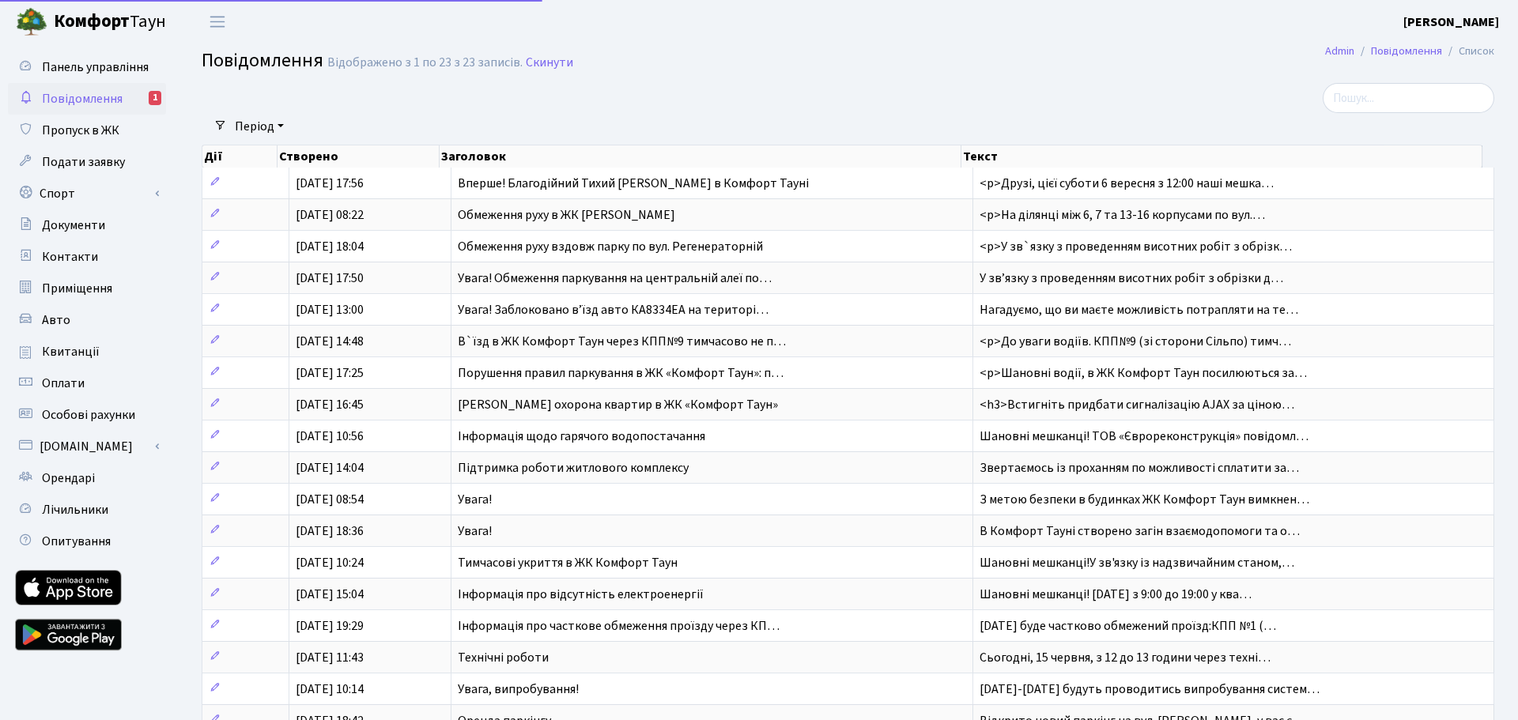
select select "25"
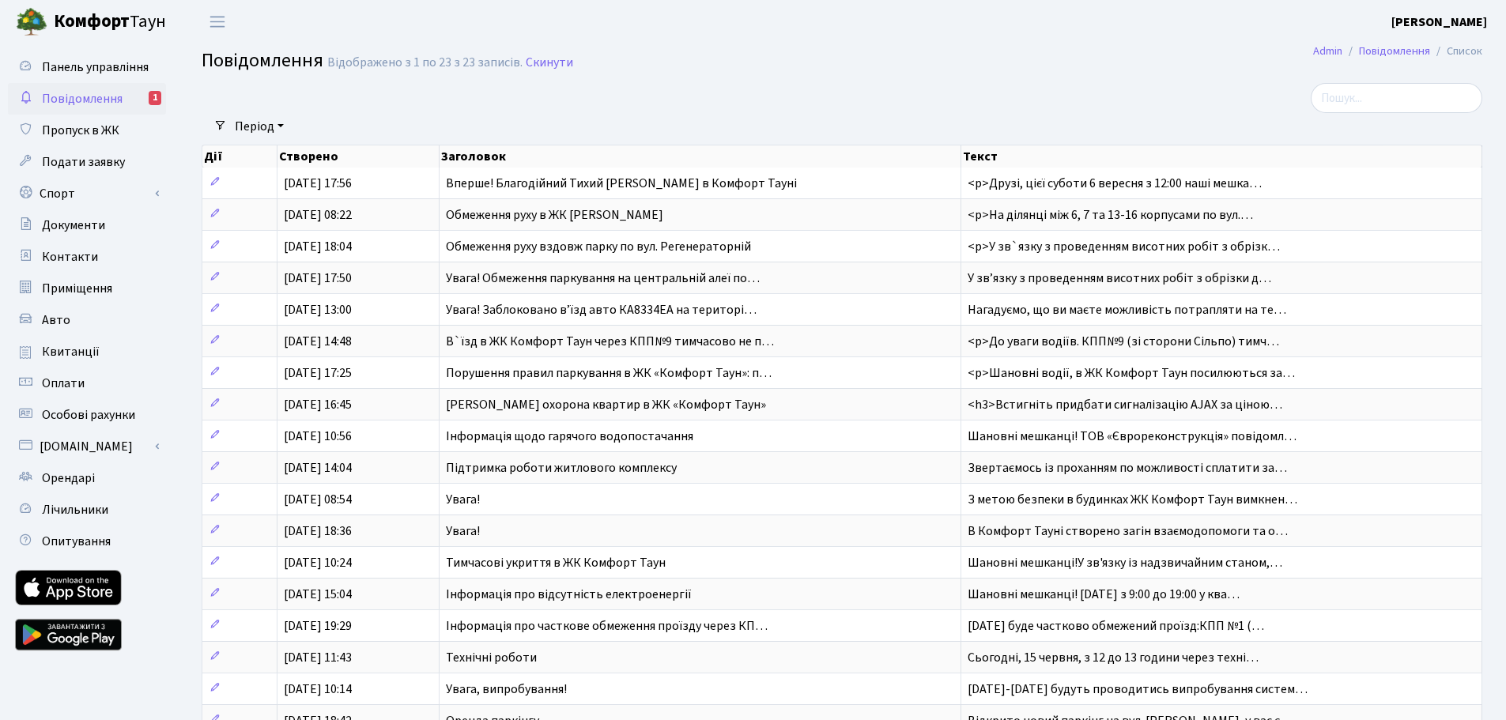
click at [112, 100] on span "Повідомлення" at bounding box center [82, 98] width 81 height 17
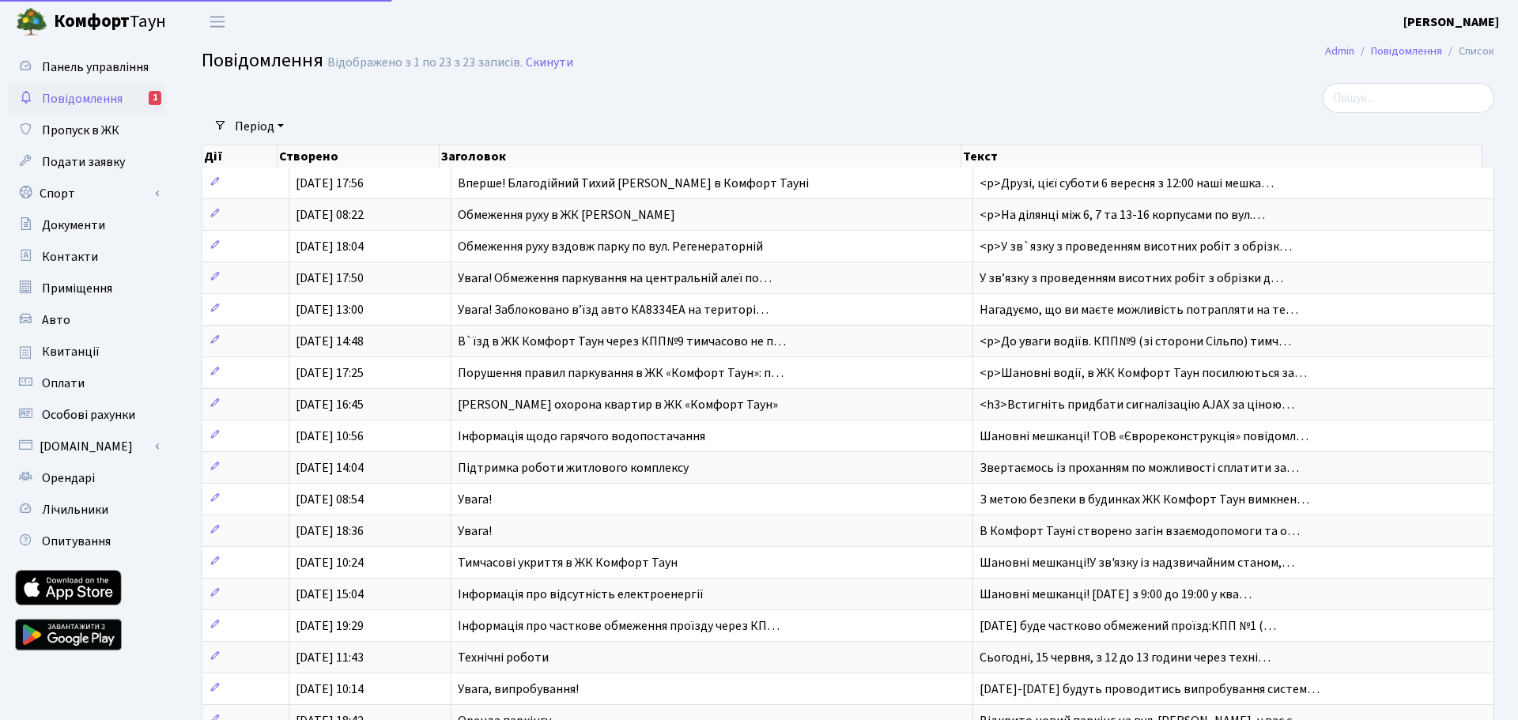
select select "25"
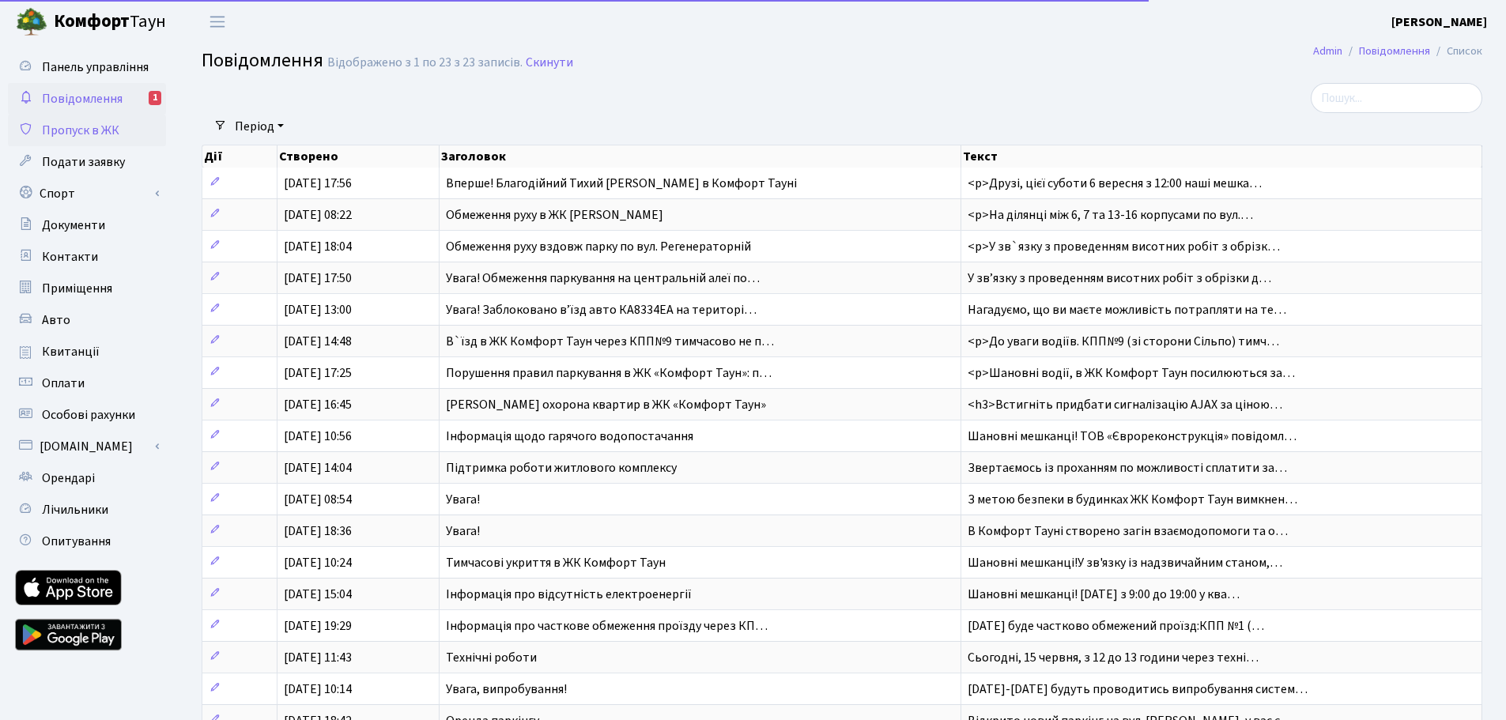
click at [84, 130] on span "Пропуск в ЖК" at bounding box center [80, 130] width 77 height 17
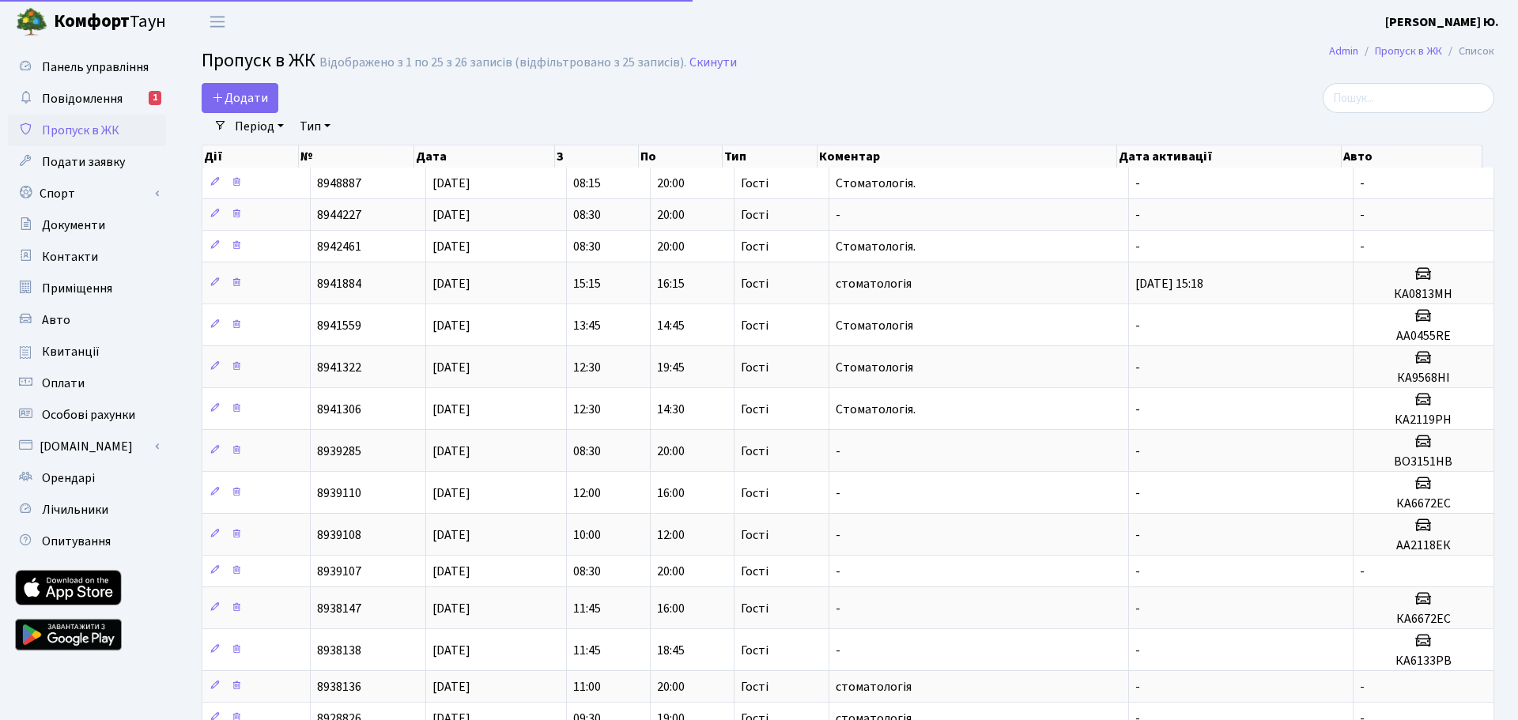
select select "25"
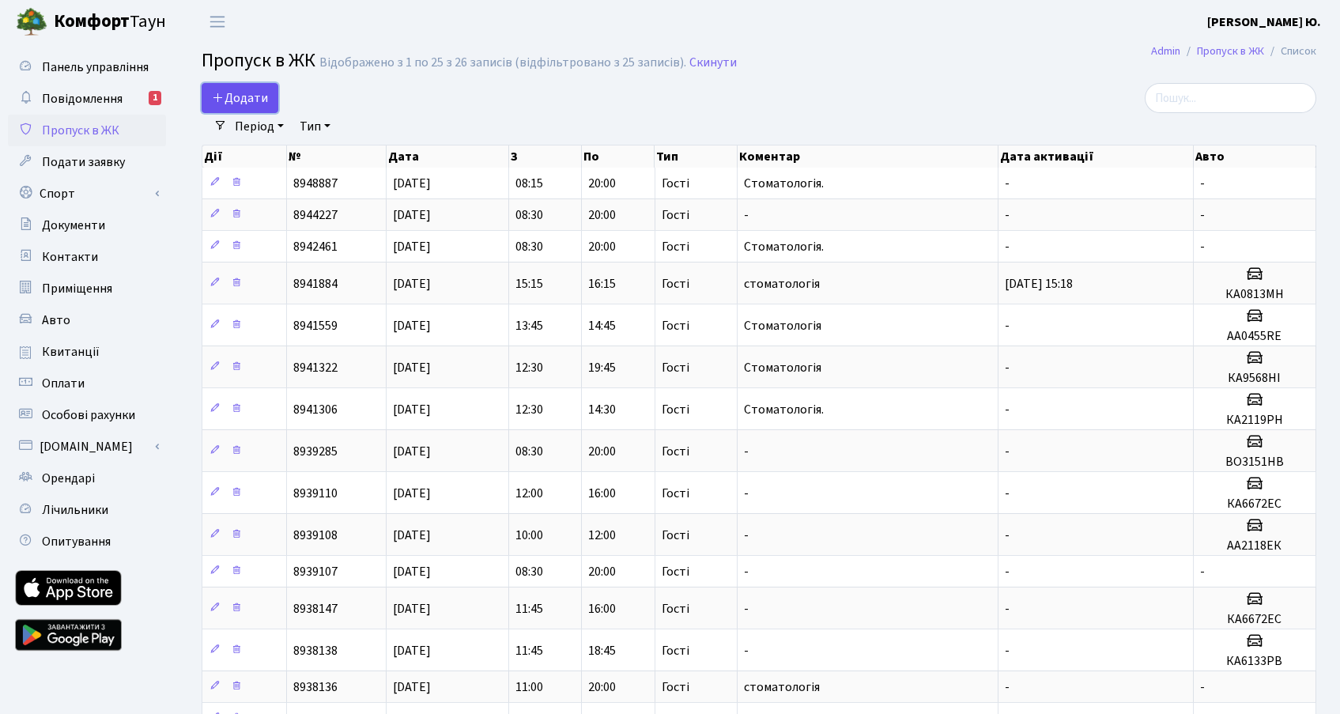
click at [256, 102] on span "Додати" at bounding box center [240, 97] width 56 height 17
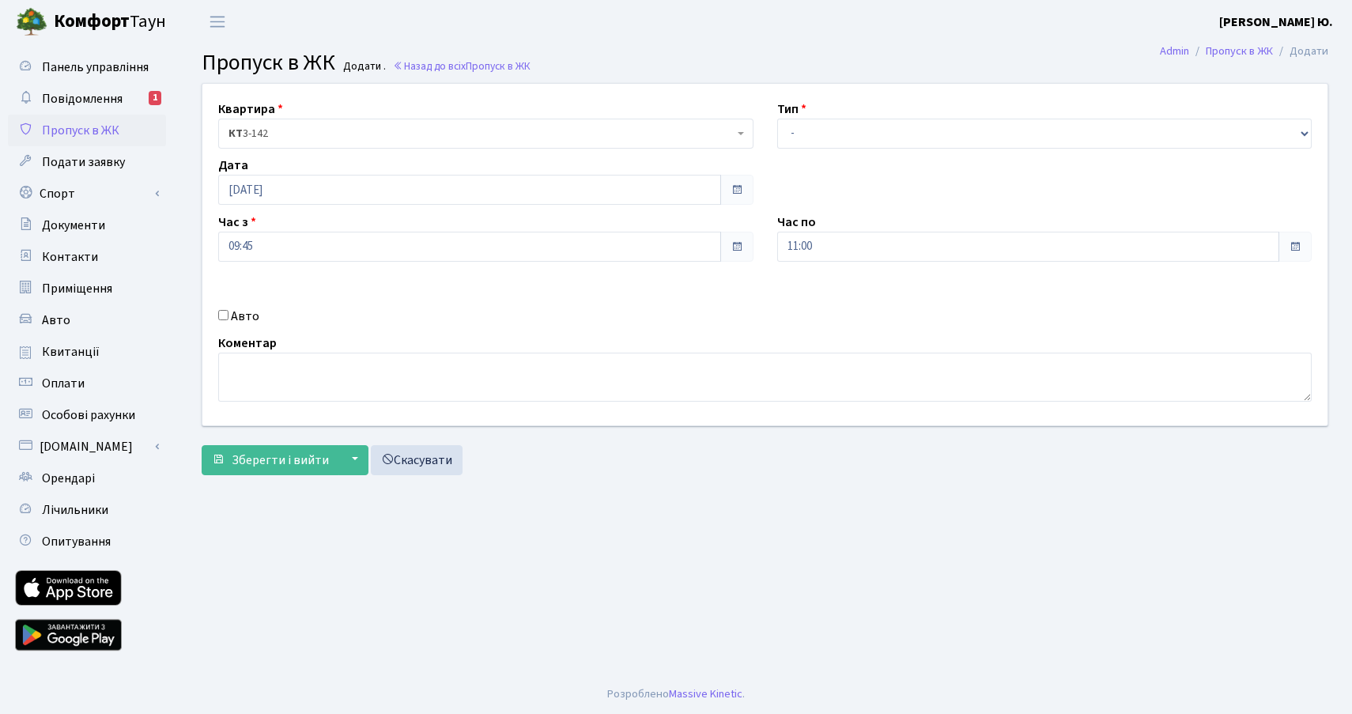
click at [247, 314] on label "Авто" at bounding box center [245, 316] width 28 height 19
click at [228, 314] on input "Авто" at bounding box center [223, 315] width 10 height 10
checkbox input "true"
click at [830, 247] on input "11:00" at bounding box center [1028, 247] width 503 height 30
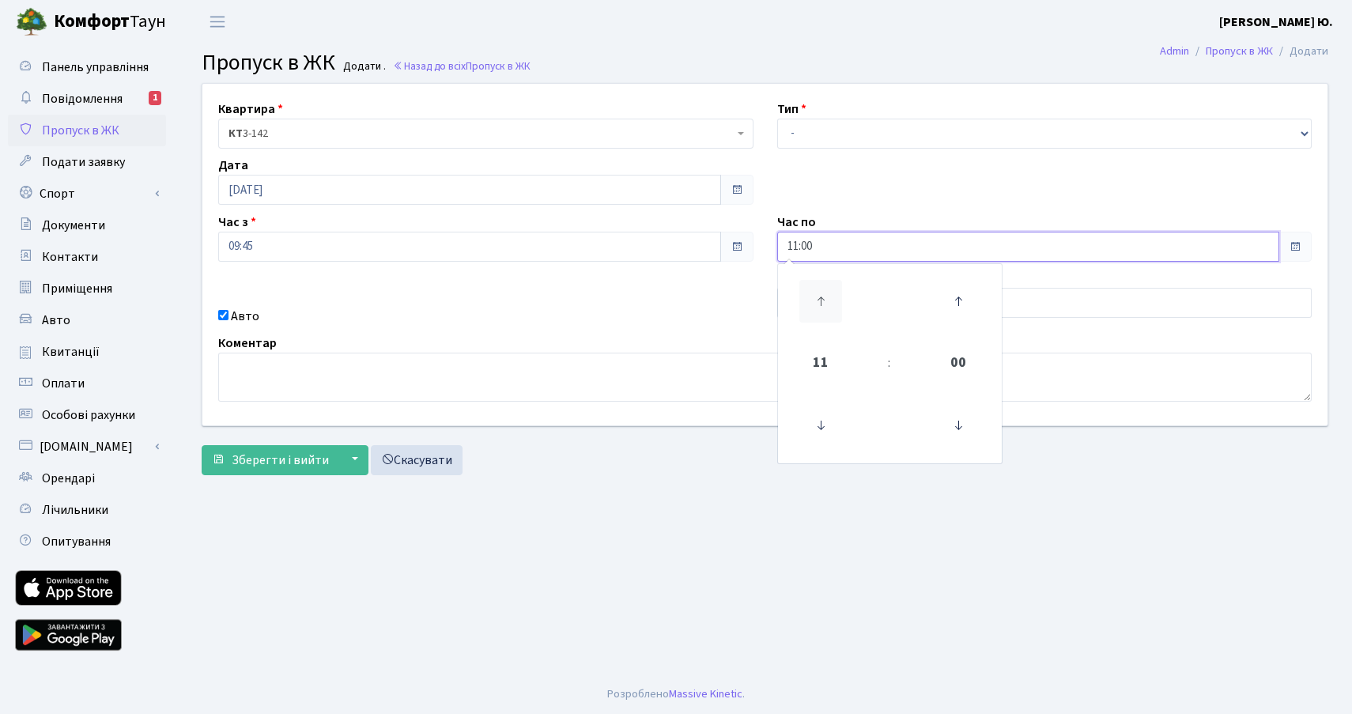
click at [825, 292] on icon at bounding box center [820, 301] width 43 height 43
type input "13:00"
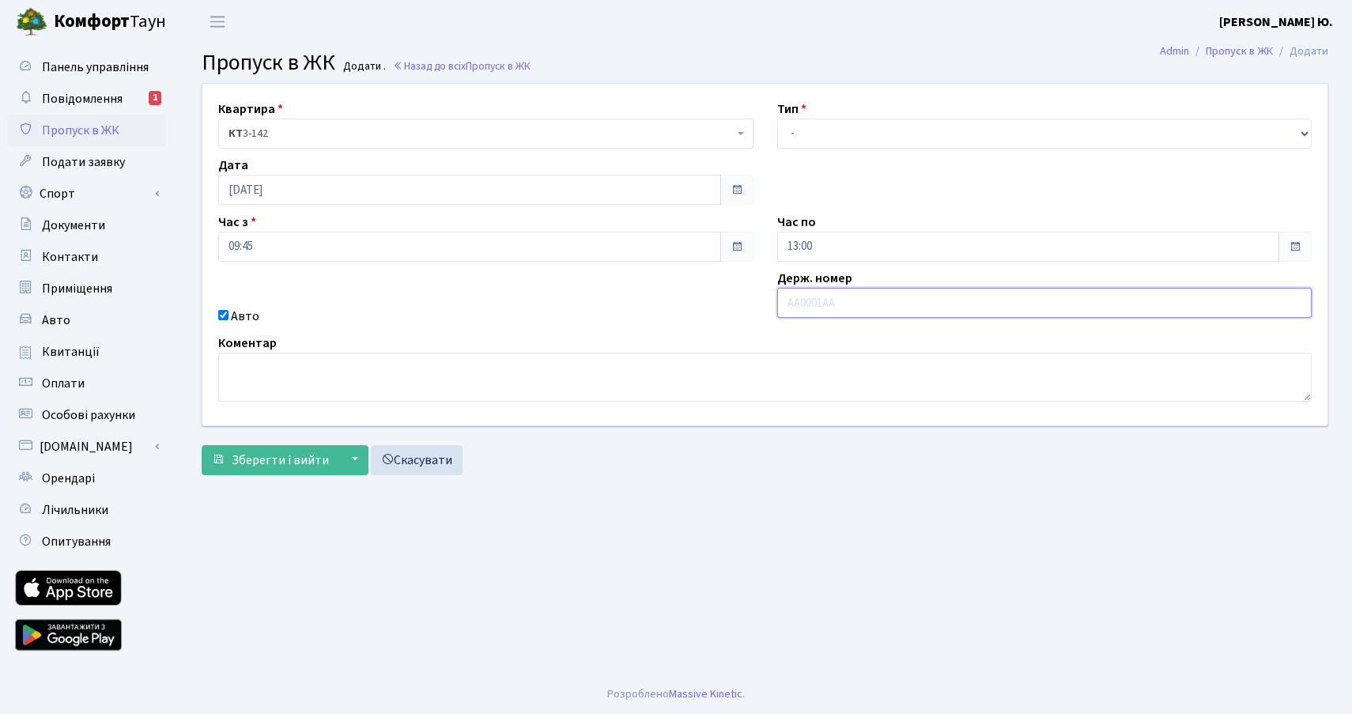
click at [1035, 303] on input "text" at bounding box center [1044, 303] width 535 height 30
type input "АА1889ВР"
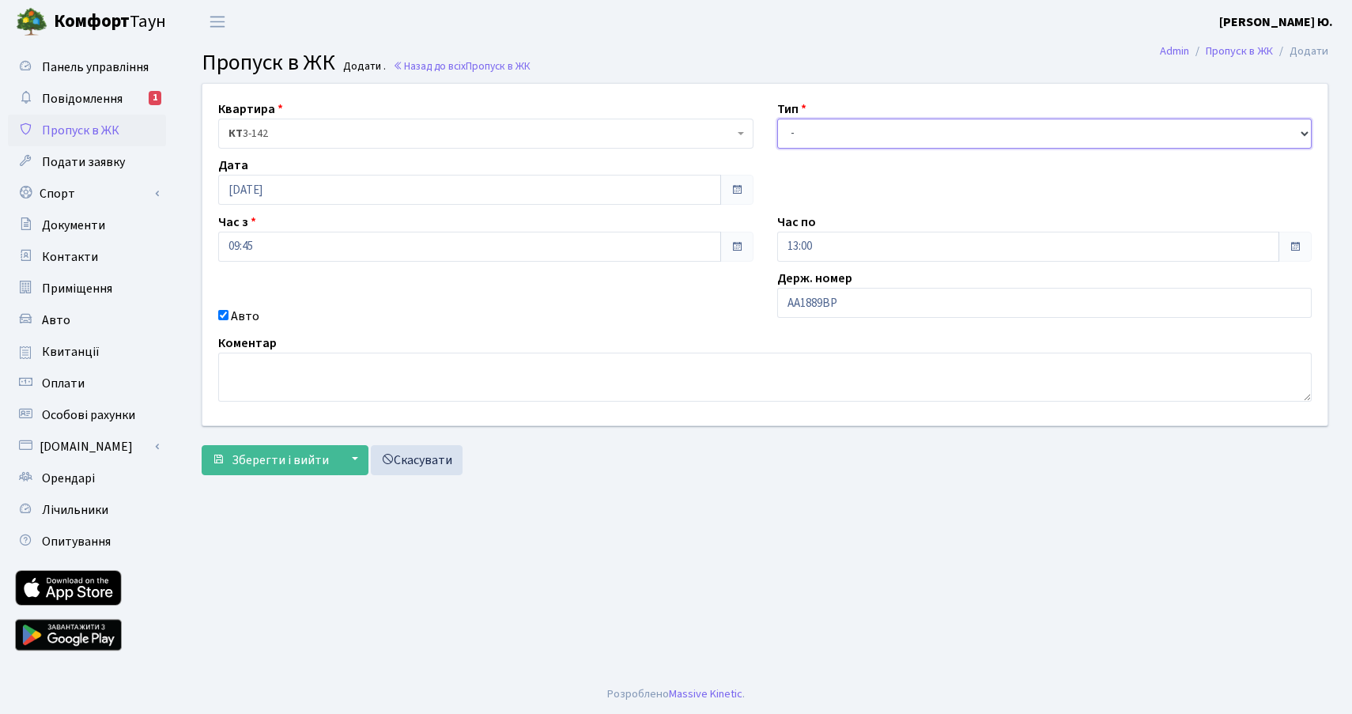
click at [839, 135] on select "- Доставка Таксі Гості Сервіс" at bounding box center [1044, 134] width 535 height 30
select select "3"
click at [777, 119] on select "- Доставка Таксі Гості Сервіс" at bounding box center [1044, 134] width 535 height 30
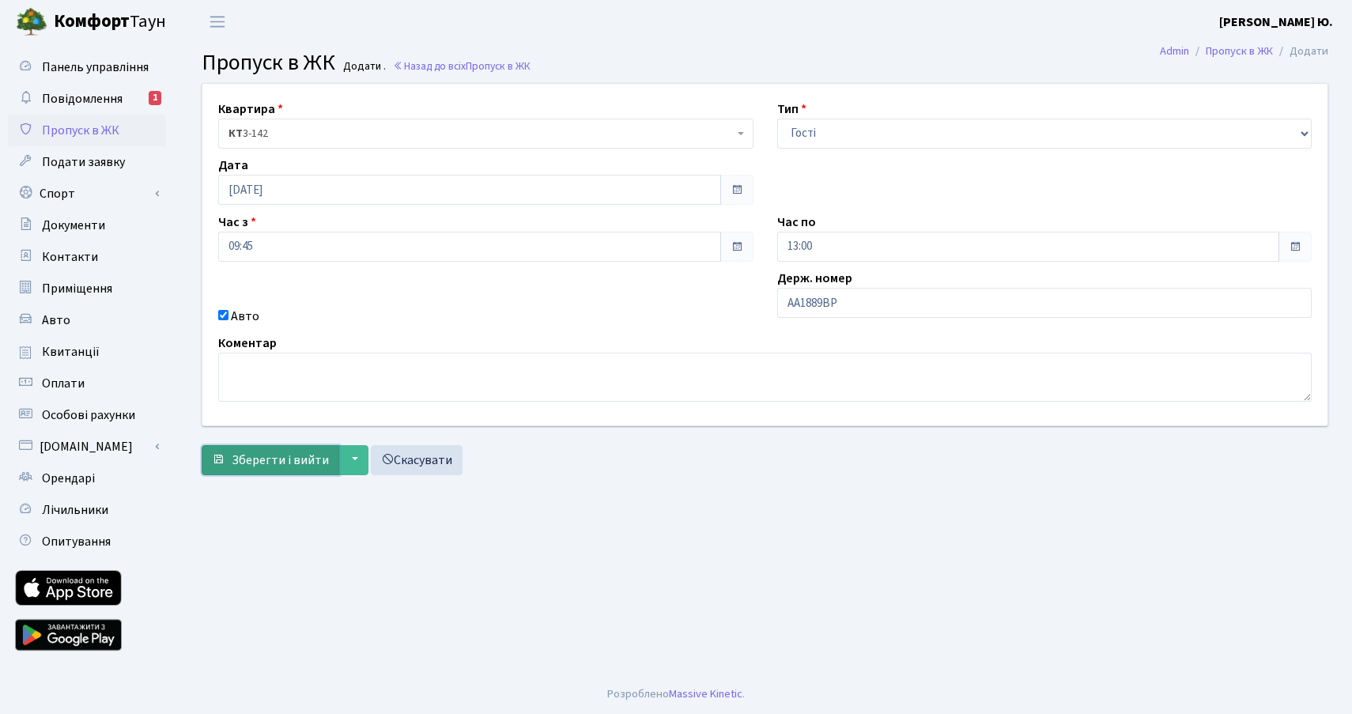
click at [265, 450] on button "Зберегти і вийти" at bounding box center [271, 460] width 138 height 30
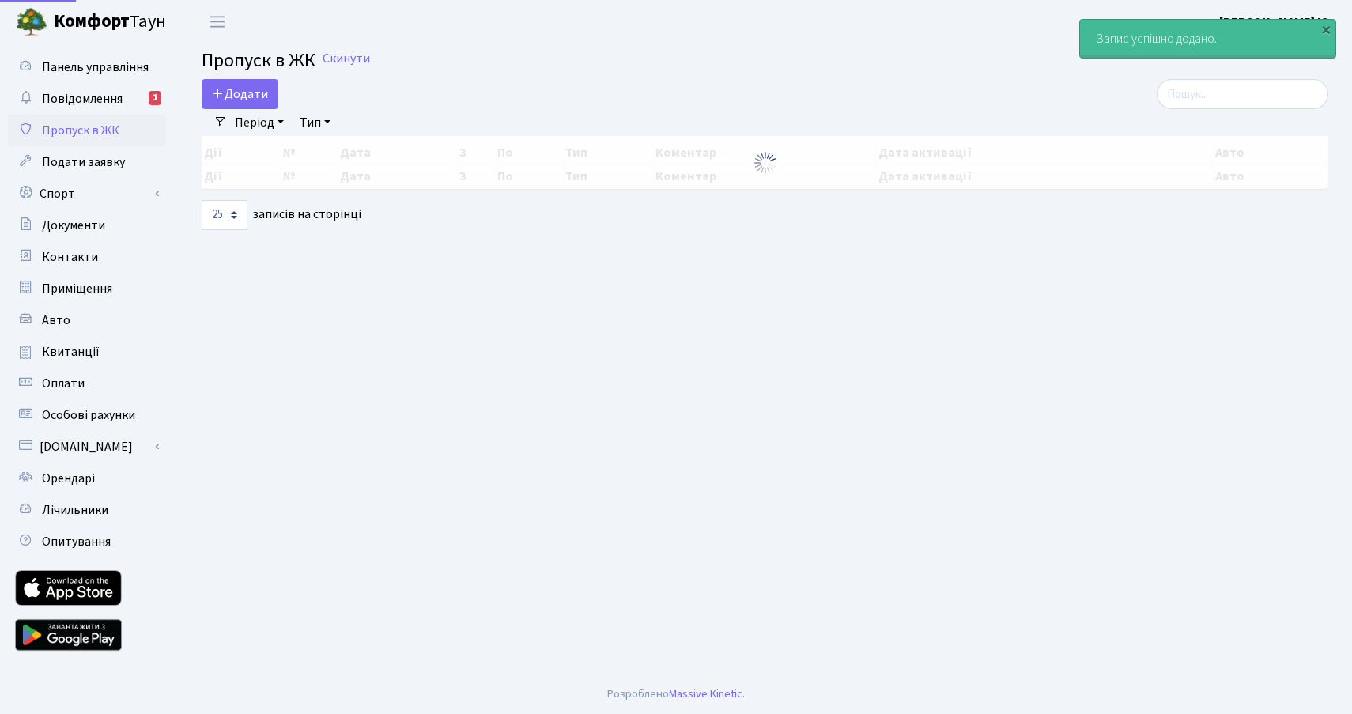
select select "25"
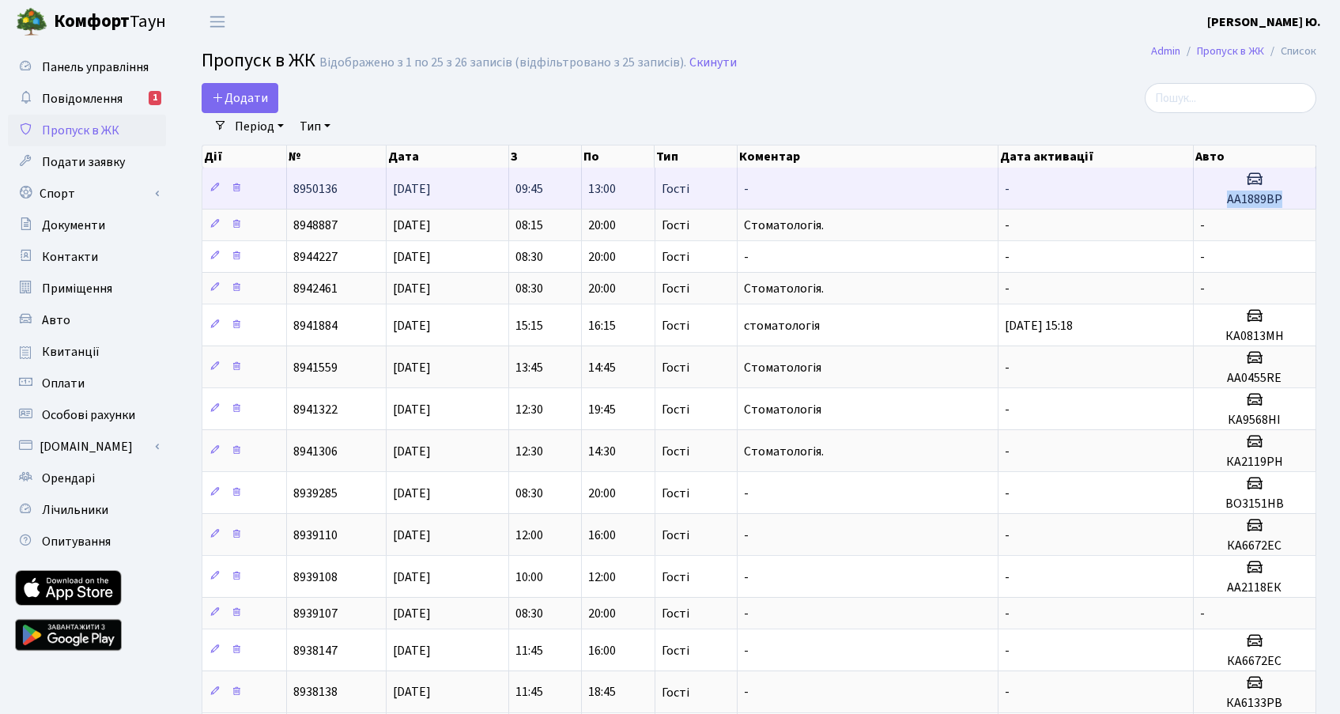
drag, startPoint x: 1220, startPoint y: 200, endPoint x: 1285, endPoint y: 196, distance: 65.7
click at [1285, 196] on h5 "АА1889ВР" at bounding box center [1254, 199] width 109 height 15
copy h5 "АА1889ВР"
